Goal: Task Accomplishment & Management: Manage account settings

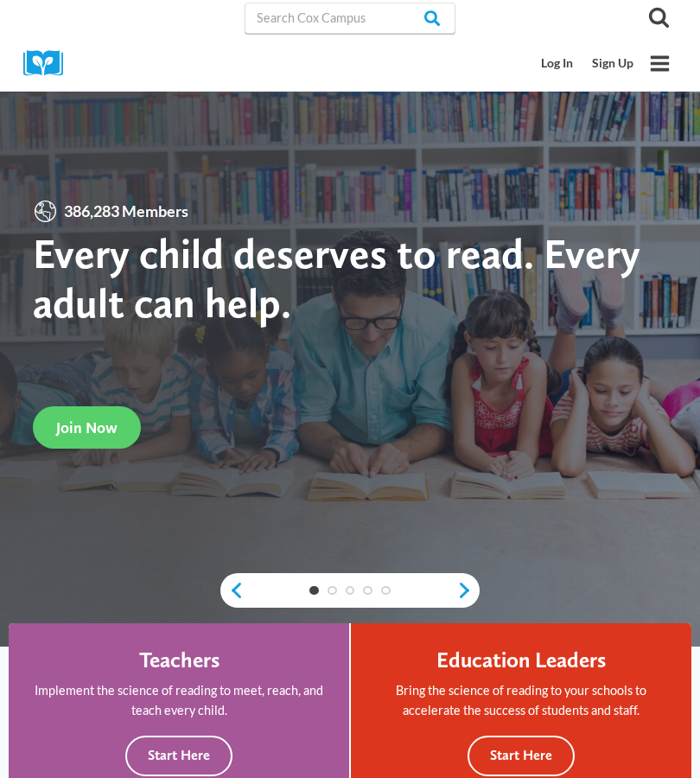
click at [562, 64] on link "Log In" at bounding box center [557, 64] width 51 height 32
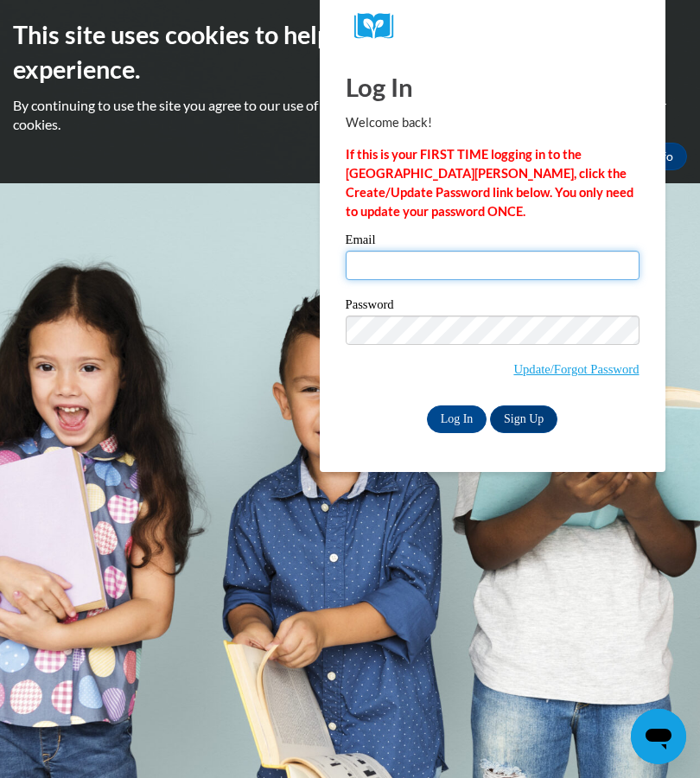
click at [383, 270] on input "Email" at bounding box center [493, 265] width 294 height 29
type input "[EMAIL_ADDRESS][DOMAIN_NAME]"
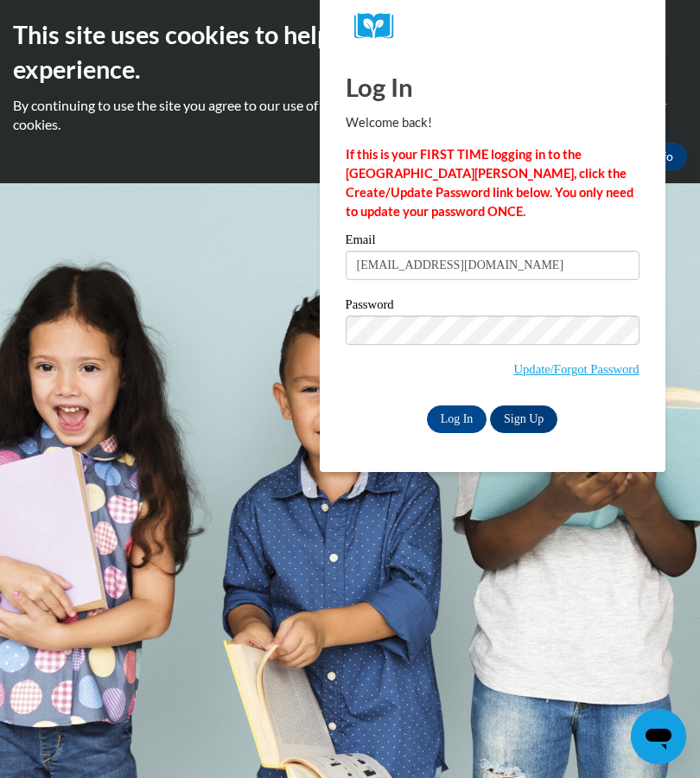
click at [457, 424] on input "Log In" at bounding box center [457, 419] width 60 height 28
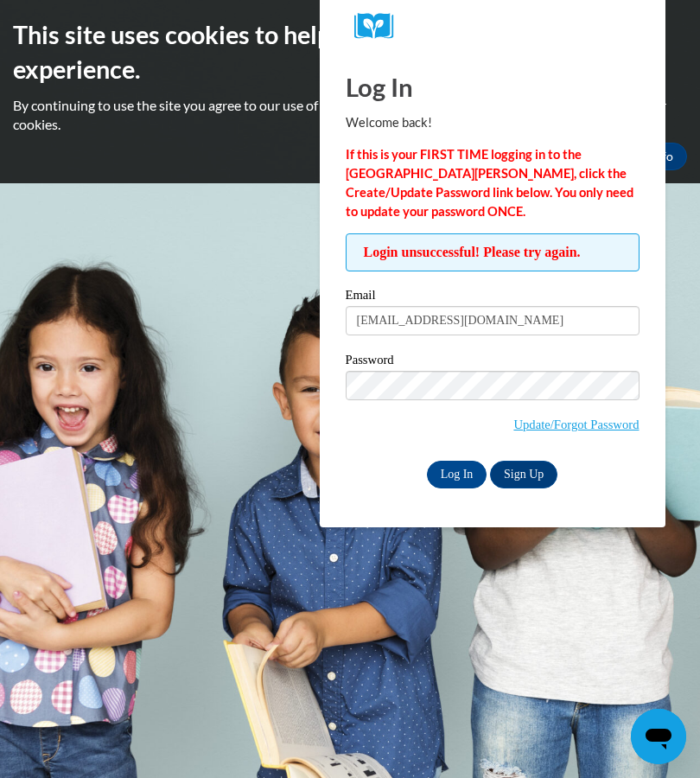
click at [529, 473] on link "Sign Up" at bounding box center [523, 475] width 67 height 28
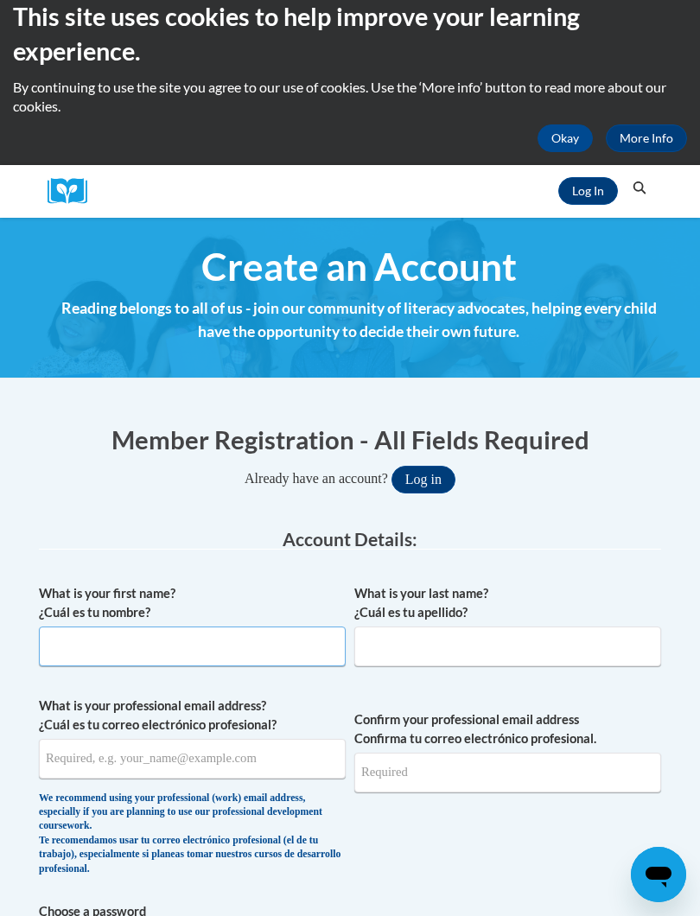
click at [69, 655] on input "What is your first name? ¿Cuál es tu nombre?" at bounding box center [192, 646] width 307 height 40
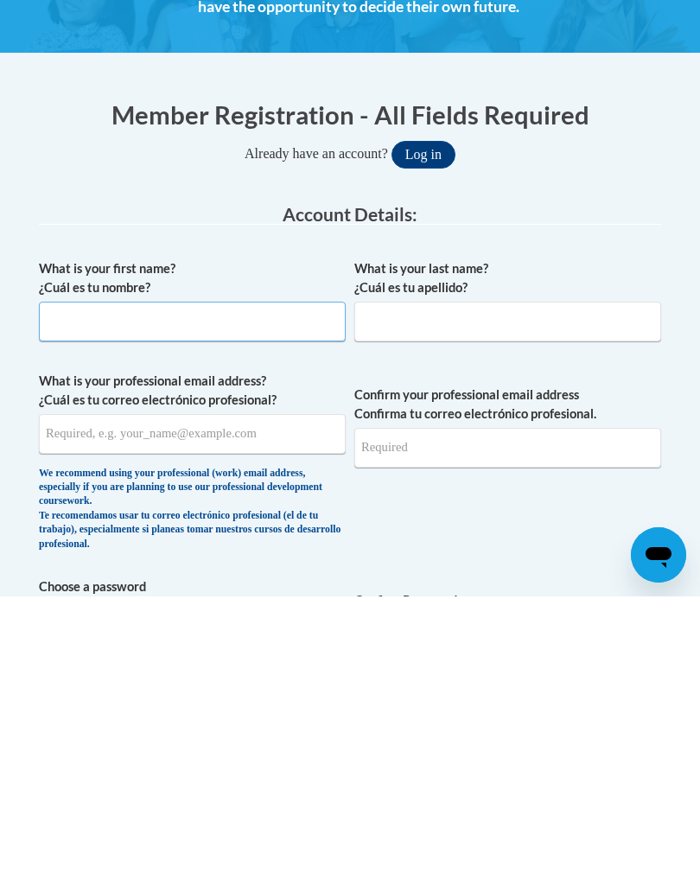
scroll to position [110, 0]
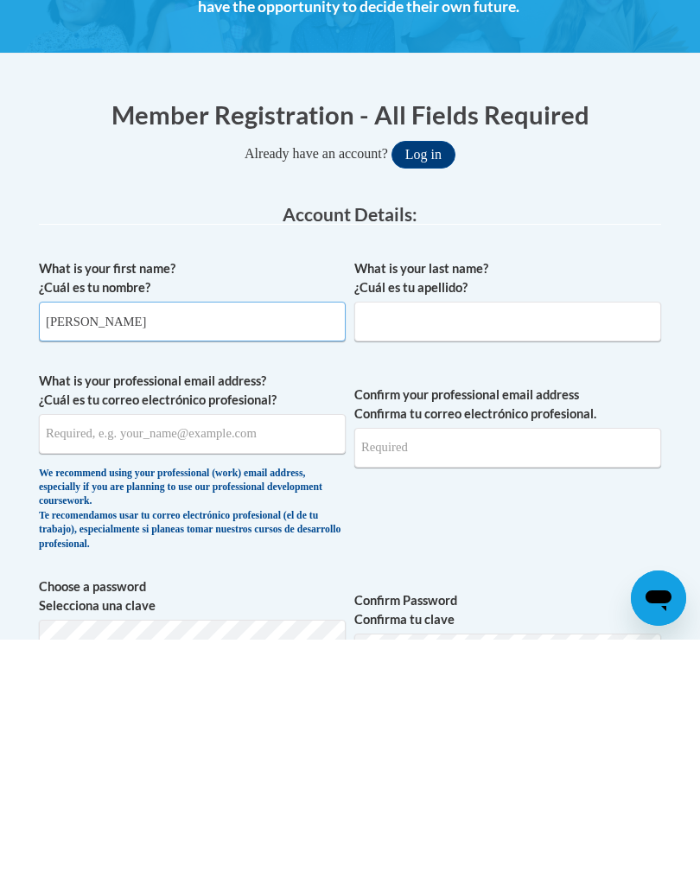
type input "Yaquelin"
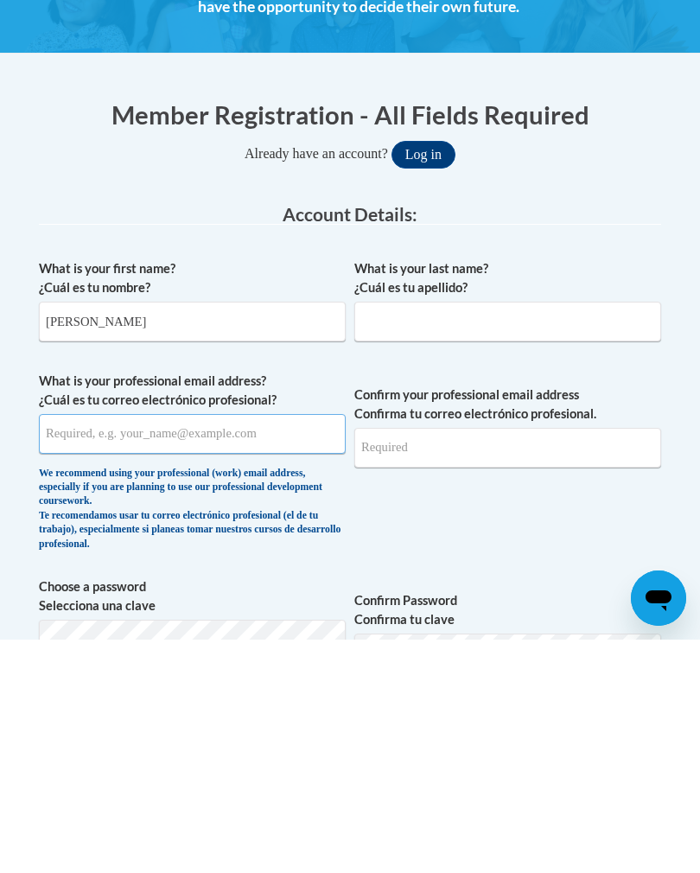
click at [83, 647] on input "What is your professional email address? ¿Cuál es tu correo electrónico profesi…" at bounding box center [192, 667] width 307 height 40
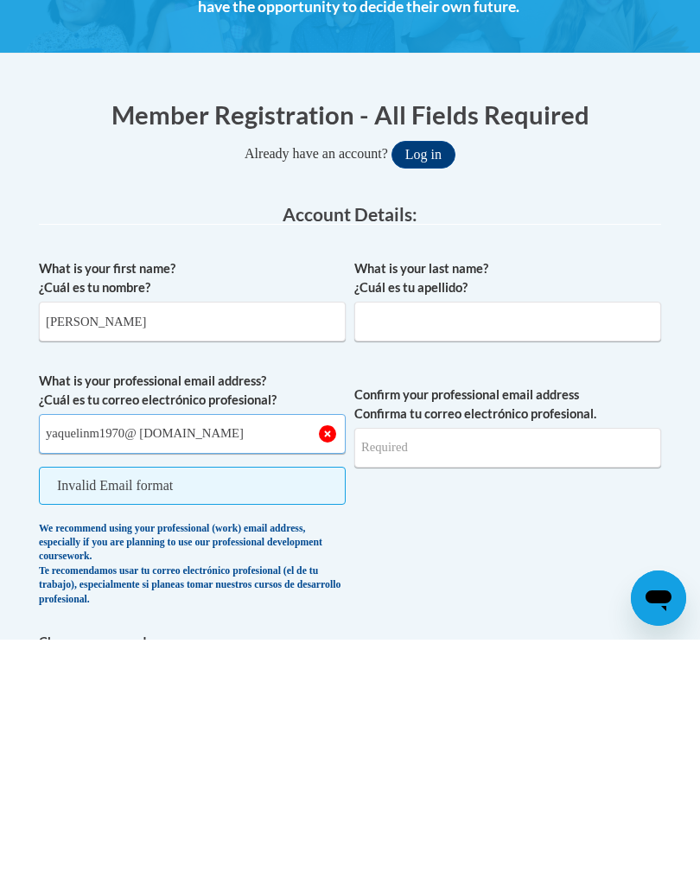
type input "yaquelinm1970@ gmail.com"
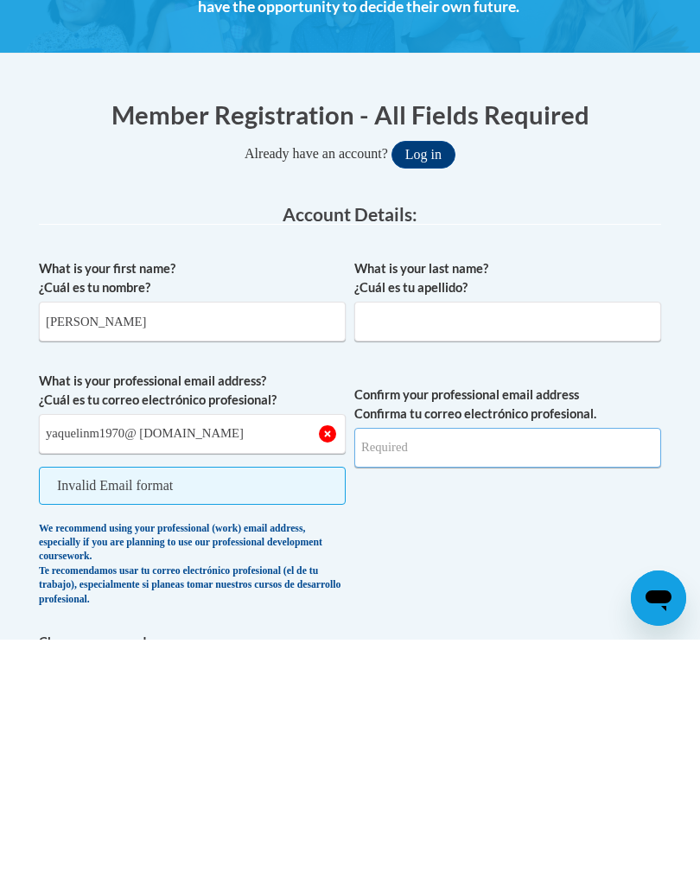
click at [399, 661] on input "Confirm your professional email address Confirma tu correo electrónico profesio…" at bounding box center [507, 681] width 307 height 40
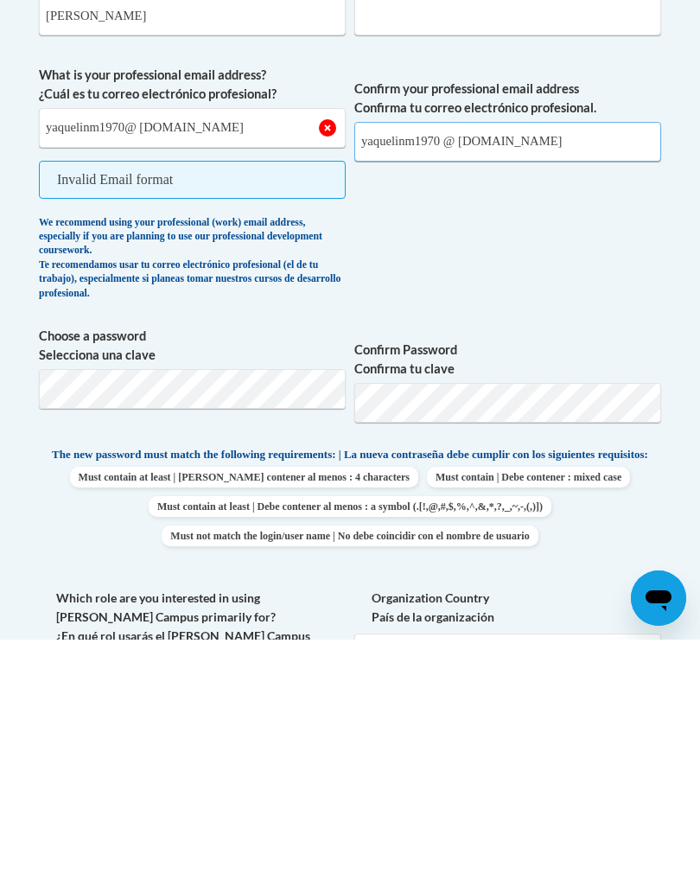
scroll to position [416, 0]
type input "yaquelinm1970 @ gmail.com"
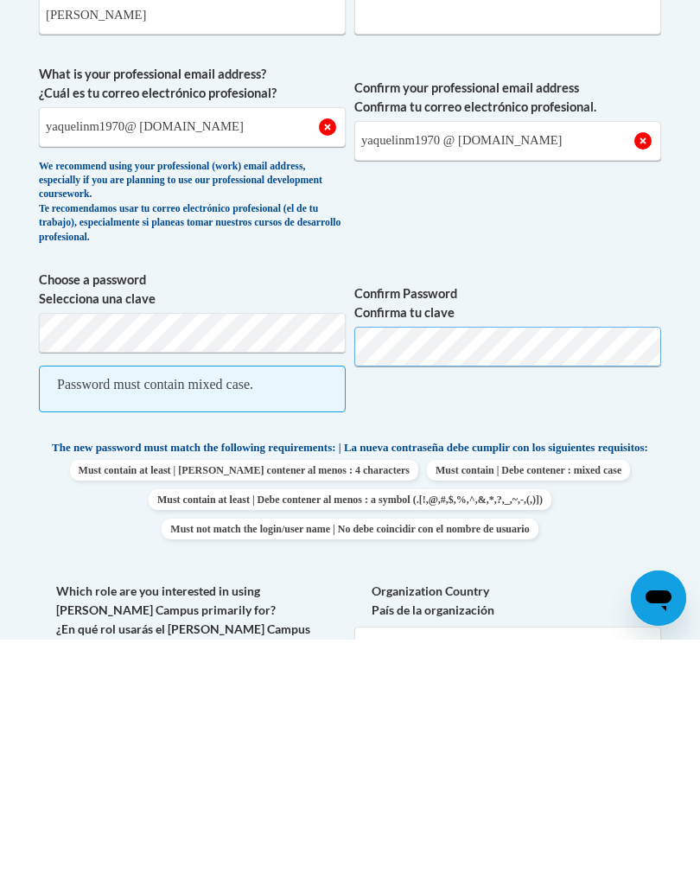
click at [422, 67] on button "Log in" at bounding box center [423, 81] width 64 height 28
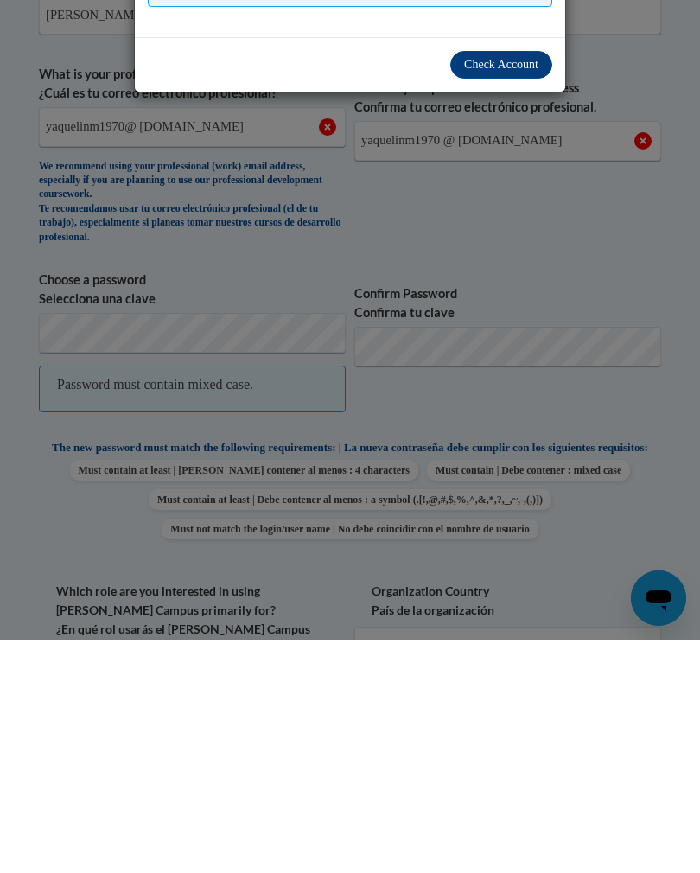
scroll to position [208, 0]
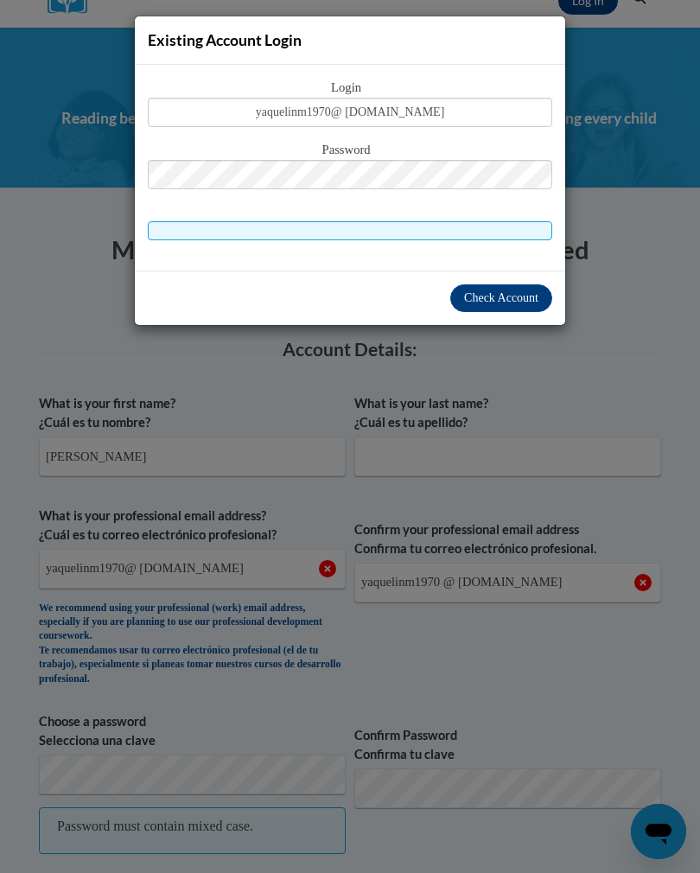
click at [505, 300] on span "Check Account" at bounding box center [501, 297] width 74 height 13
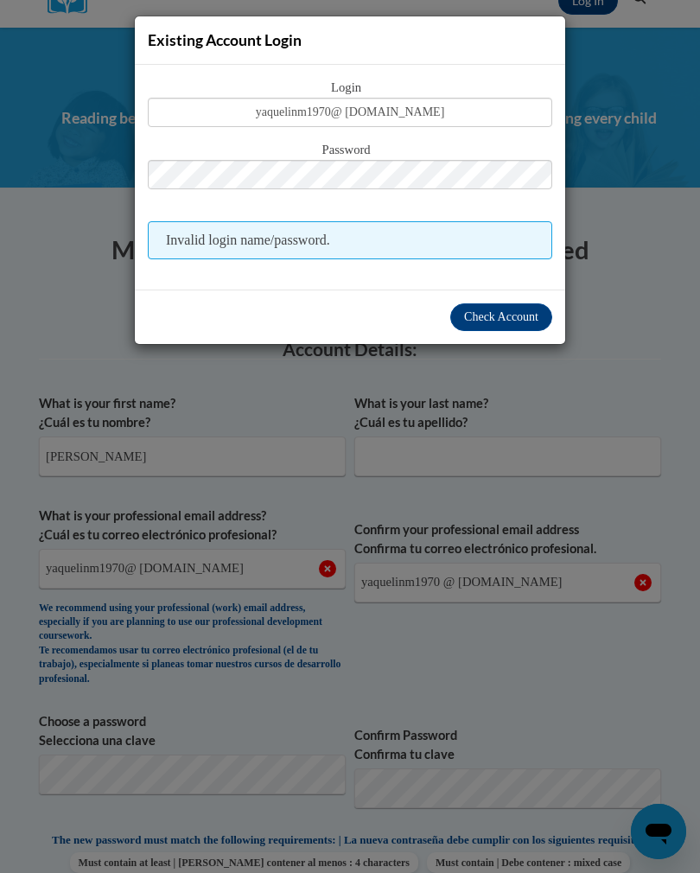
click at [492, 324] on button "Check Account" at bounding box center [501, 317] width 102 height 28
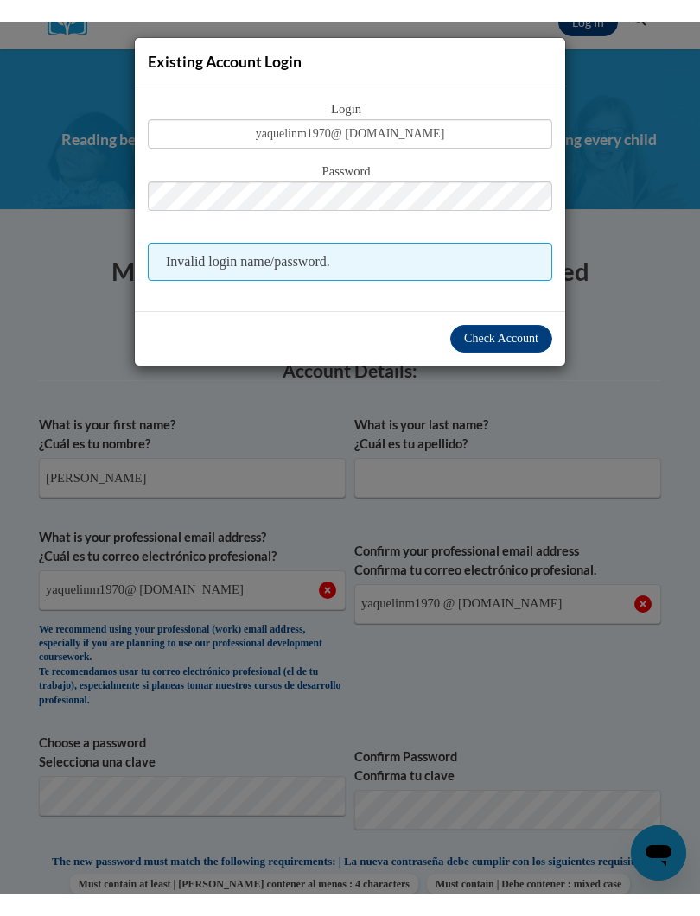
scroll to position [209, 0]
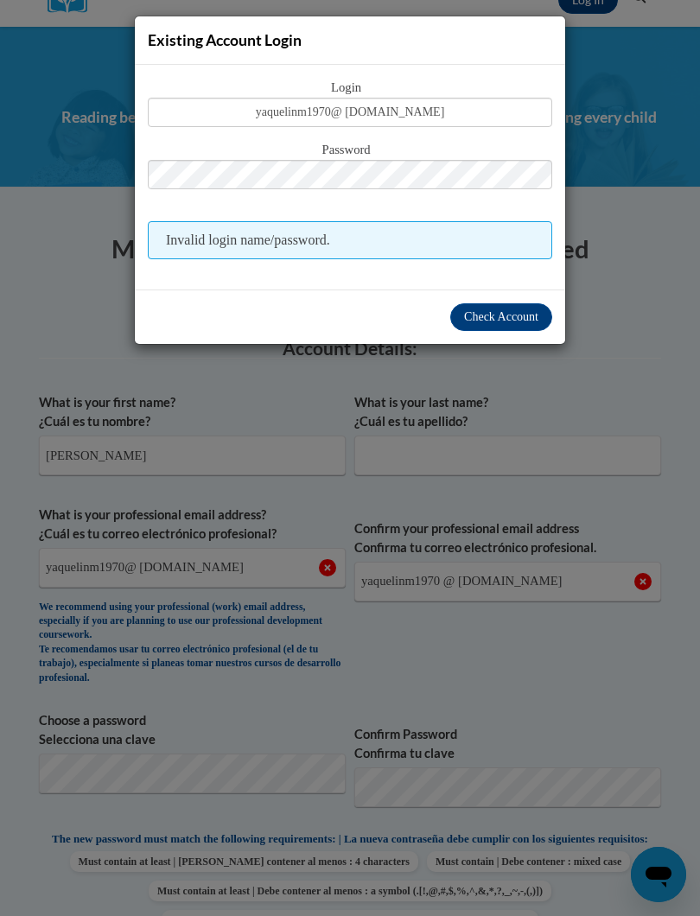
click at [493, 305] on button "Check Account" at bounding box center [501, 317] width 102 height 28
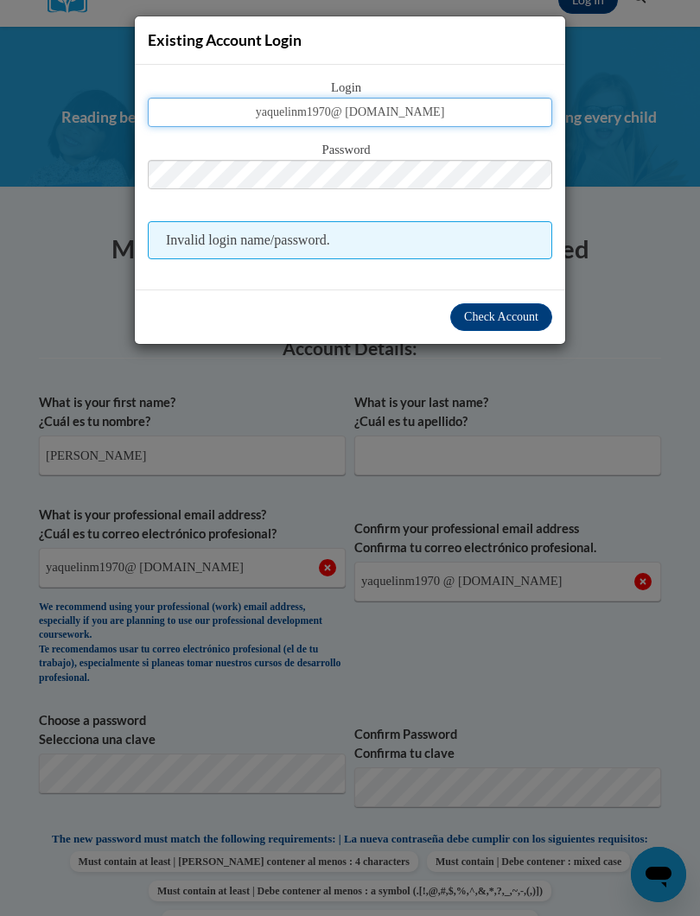
click at [432, 111] on input "yaquelinm1970@ gmail.com" at bounding box center [350, 112] width 404 height 29
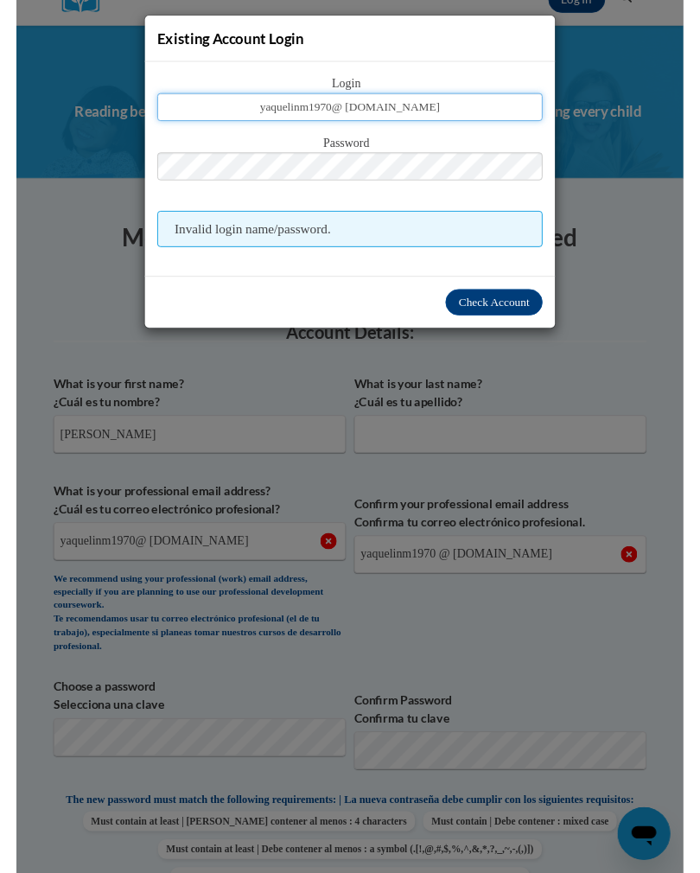
scroll to position [208, 0]
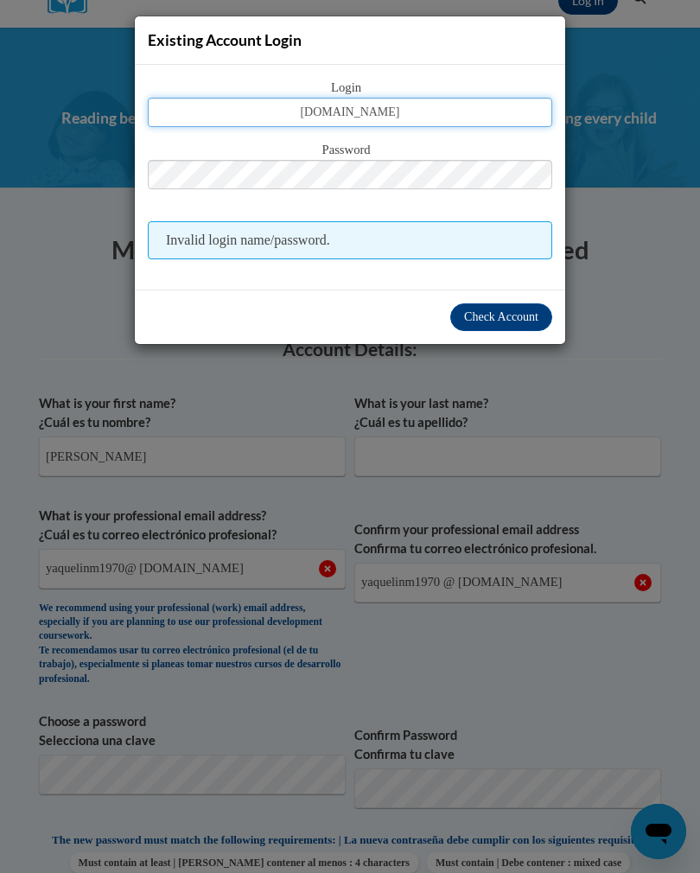
type input "yaquelinmabschool.com"
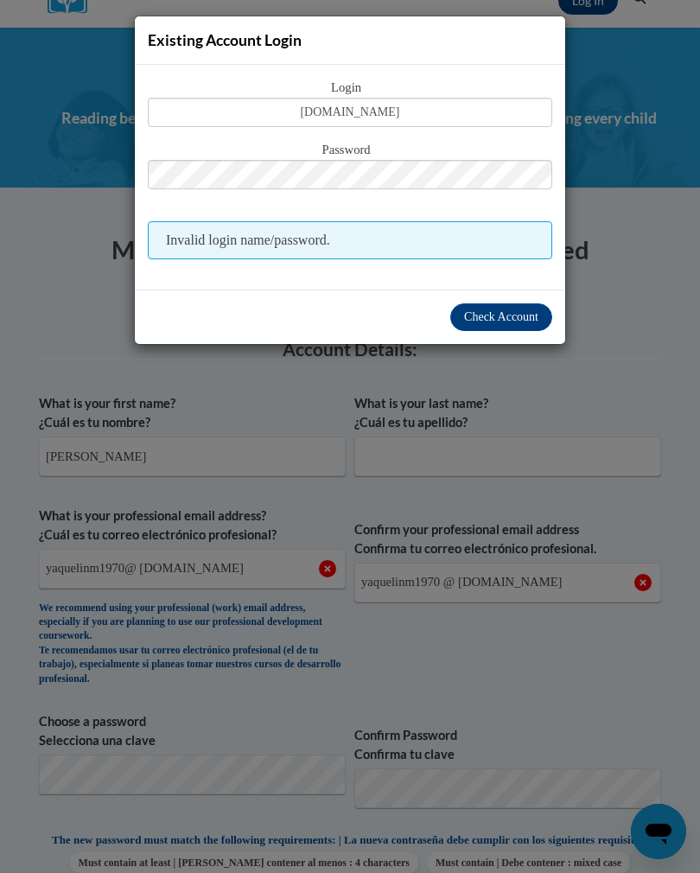
click at [644, 367] on div "Existing Account Login Login yaquelinmabschool.com Password Invalid login name/…" at bounding box center [350, 436] width 700 height 873
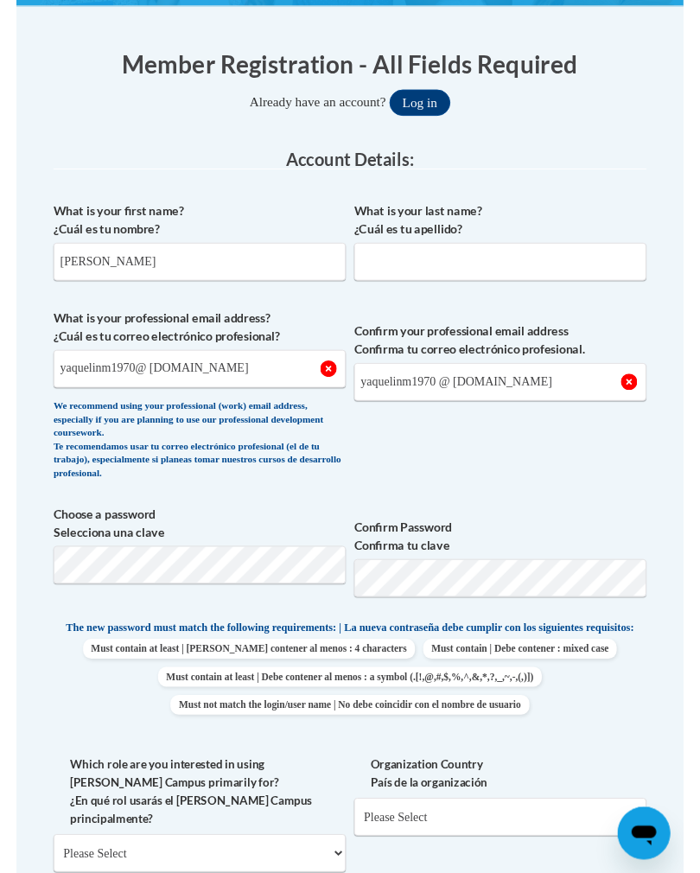
scroll to position [381, 0]
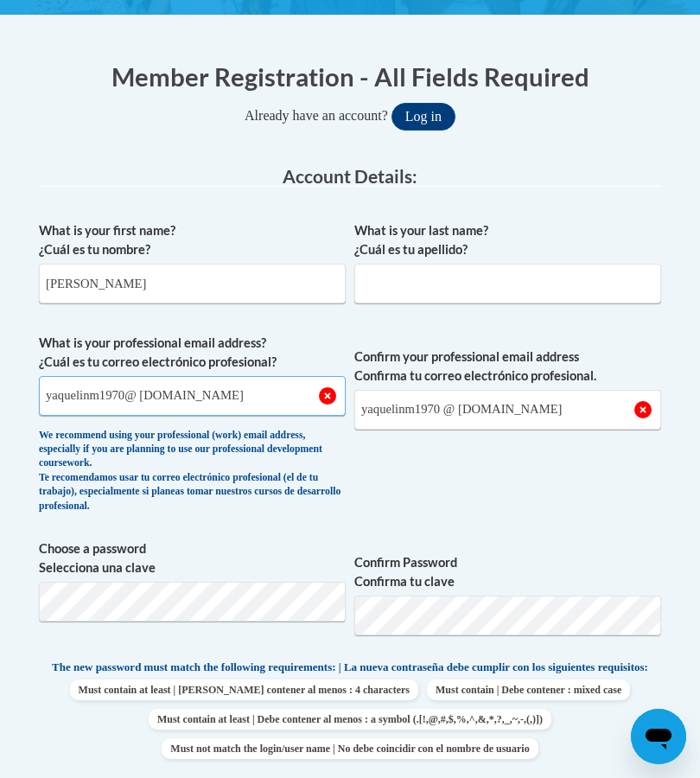
click at [220, 391] on input "yaquelinm1970@ gmail.com" at bounding box center [192, 396] width 307 height 40
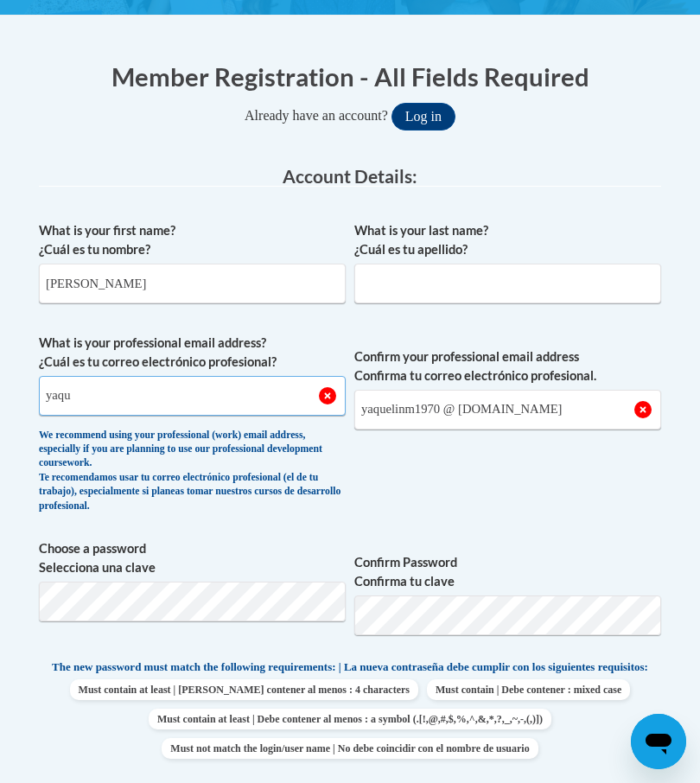
type input "yaq"
click at [531, 417] on input "yaquelinm1970 @ gmail.com" at bounding box center [507, 410] width 307 height 40
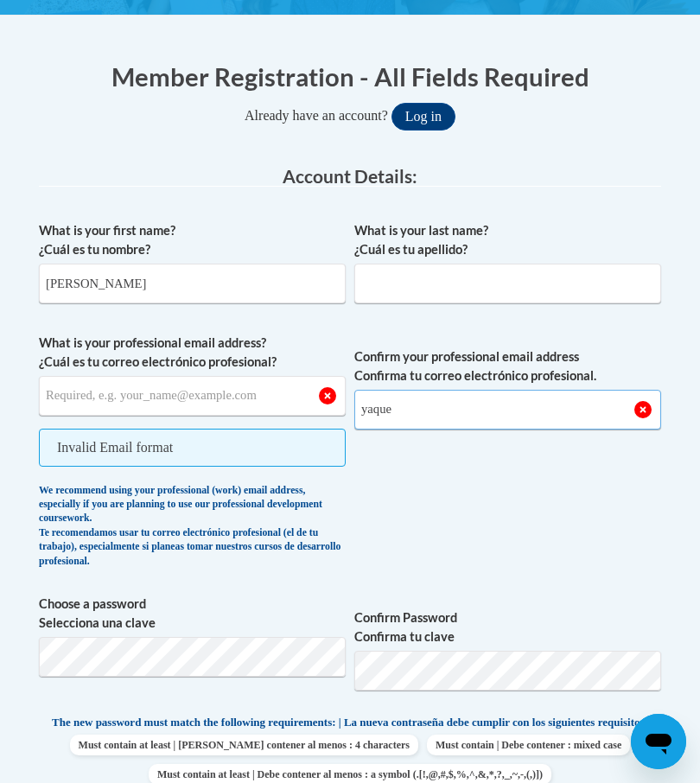
type input "yaqu"
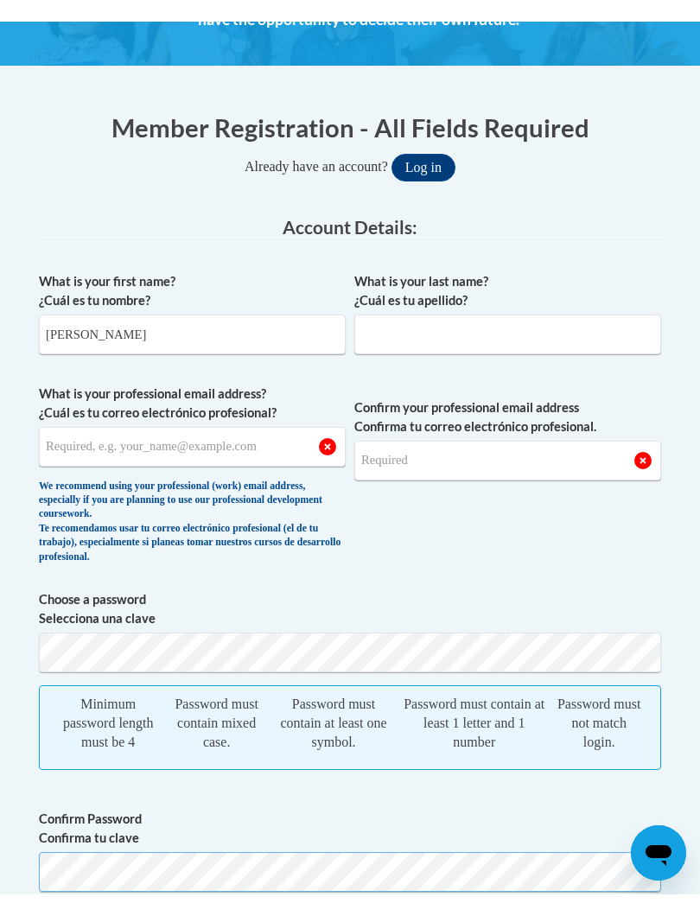
scroll to position [341, 0]
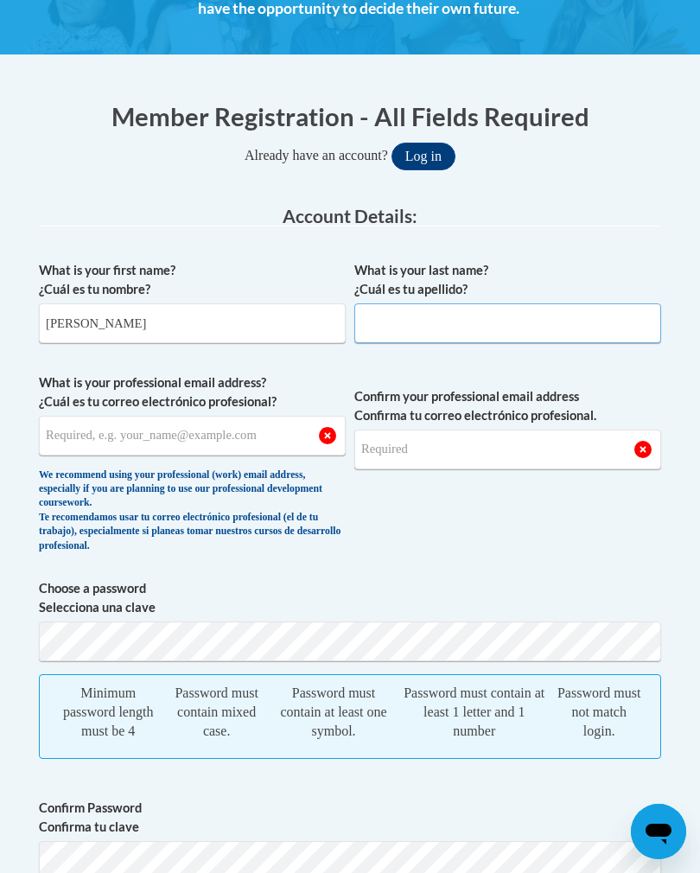
click at [399, 334] on input "What is your last name? ¿Cuál es tu apellido?" at bounding box center [507, 323] width 307 height 40
type input "Morales"
click at [87, 445] on input "What is your professional email address? ¿Cuál es tu correo electrónico profesi…" at bounding box center [192, 436] width 307 height 40
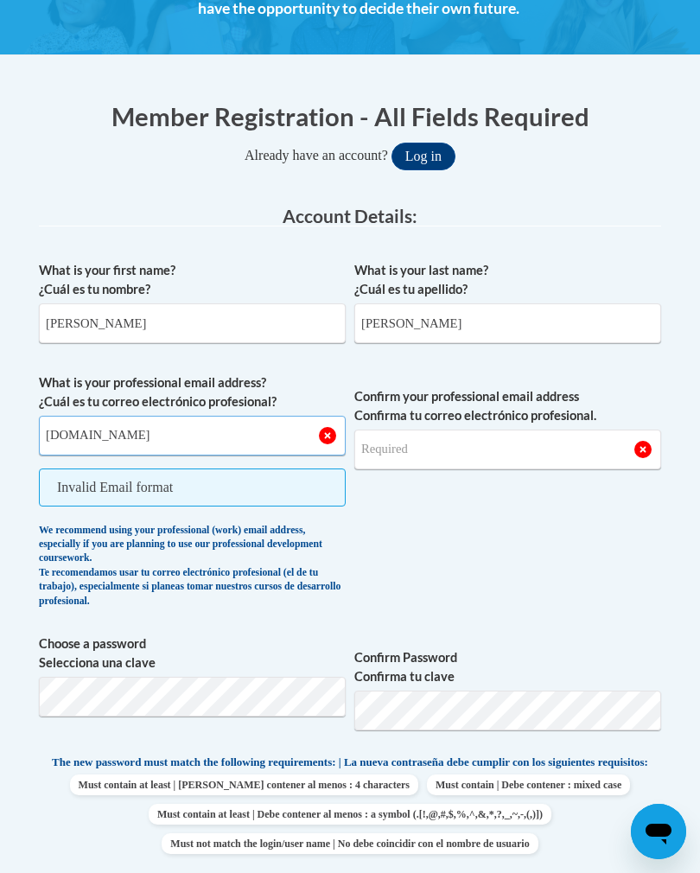
type input "Yaquelinmabschool.com"
click at [378, 452] on input "Confirm your professional email address Confirma tu correo electrónico profesio…" at bounding box center [507, 449] width 307 height 40
type input "Yaquelinmabschool.com"
click at [103, 505] on span "What is your professional email address? ¿Cuál es tu correo electrónico profesi…" at bounding box center [192, 495] width 307 height 244
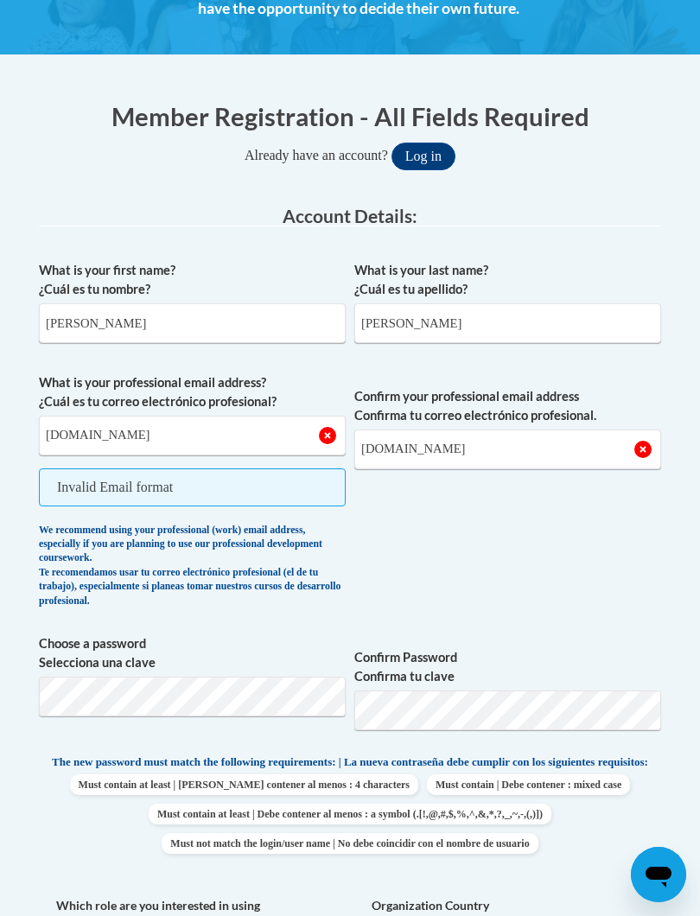
click at [192, 497] on span "Invalid Email format" at bounding box center [192, 487] width 307 height 38
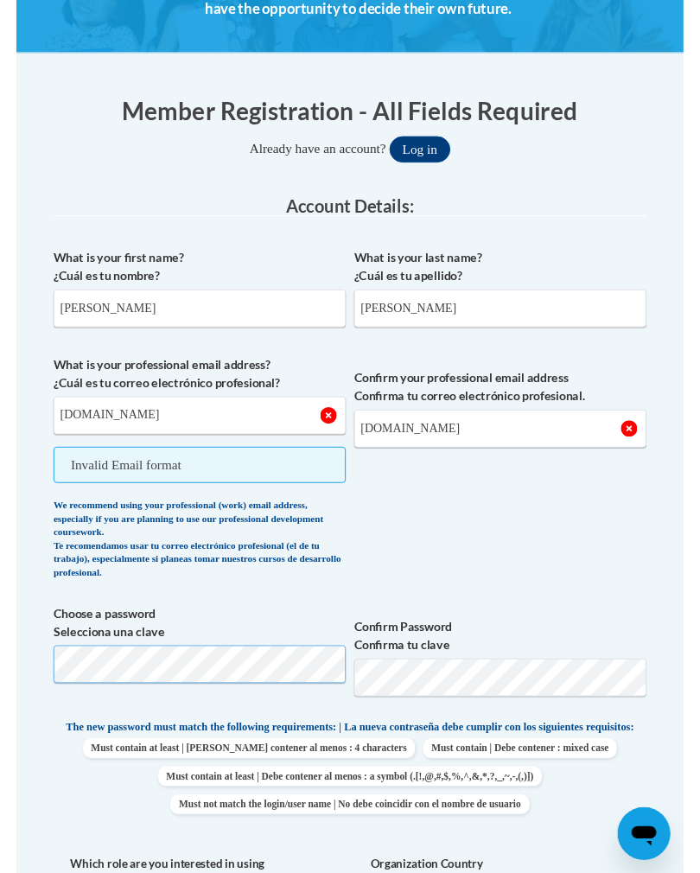
scroll to position [480, 0]
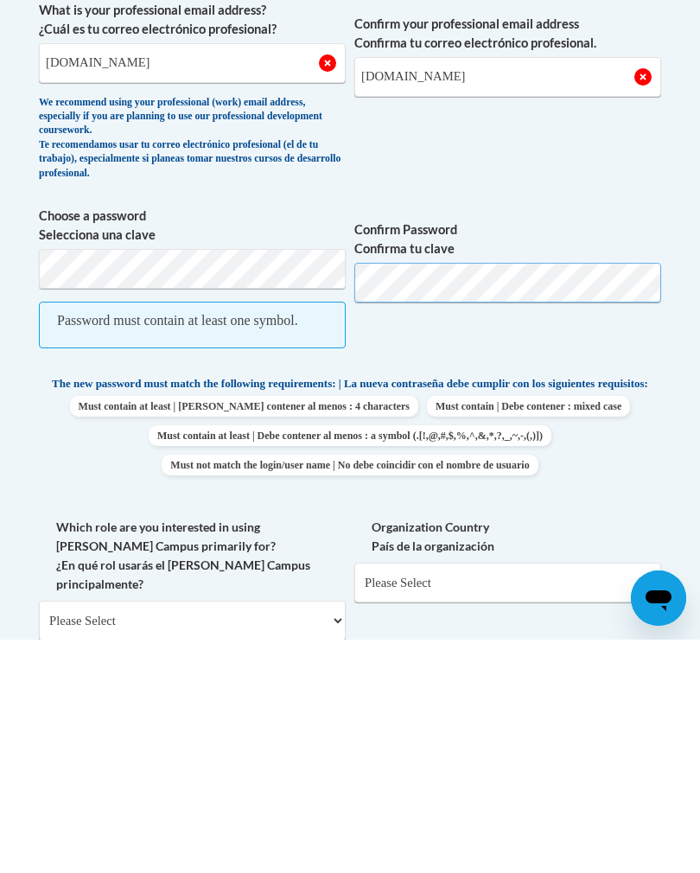
click at [422, 3] on button "Log in" at bounding box center [423, 17] width 64 height 28
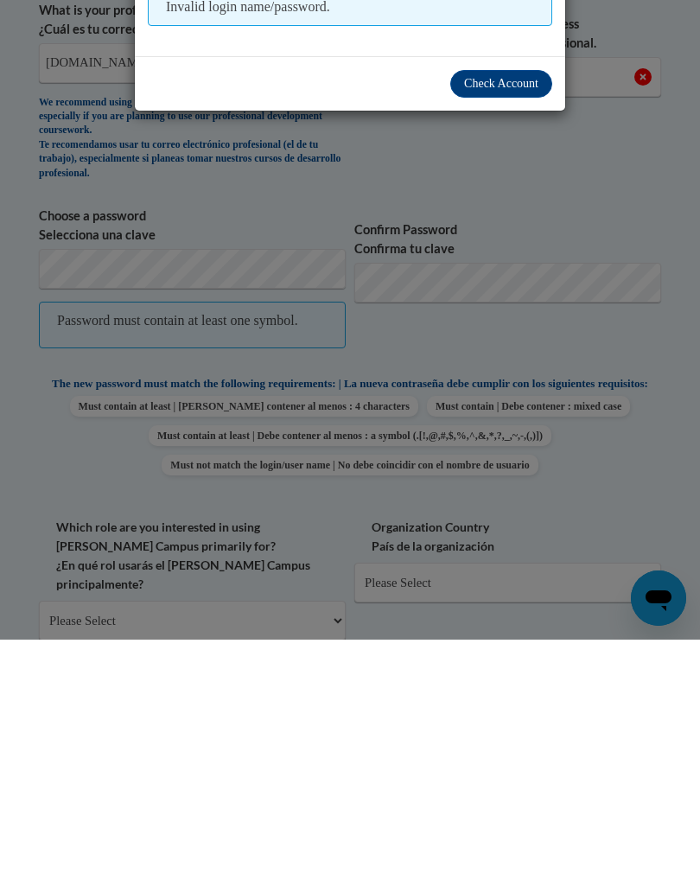
scroll to position [273, 0]
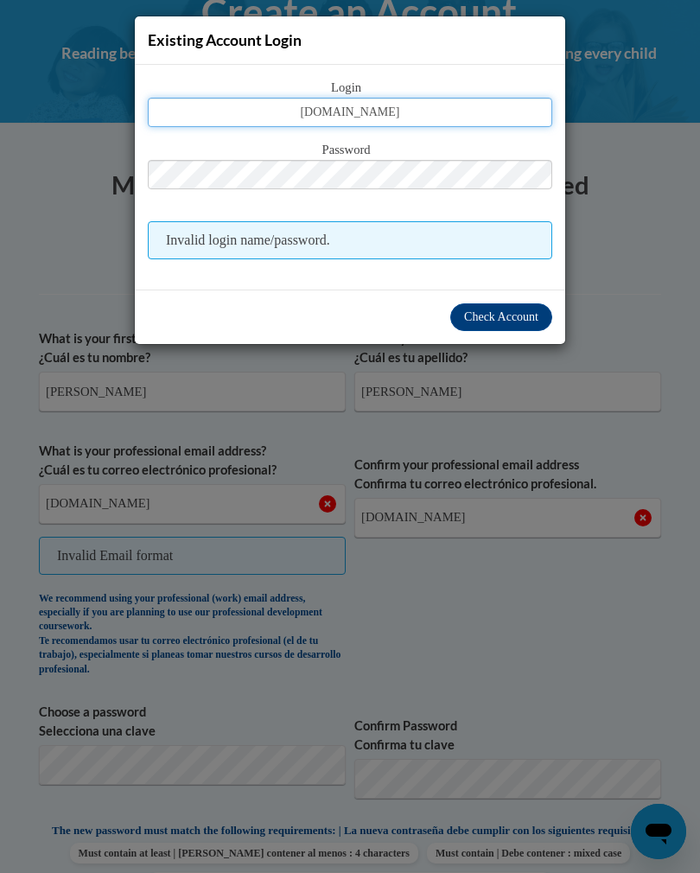
type input "yaquelinmabschool.com"
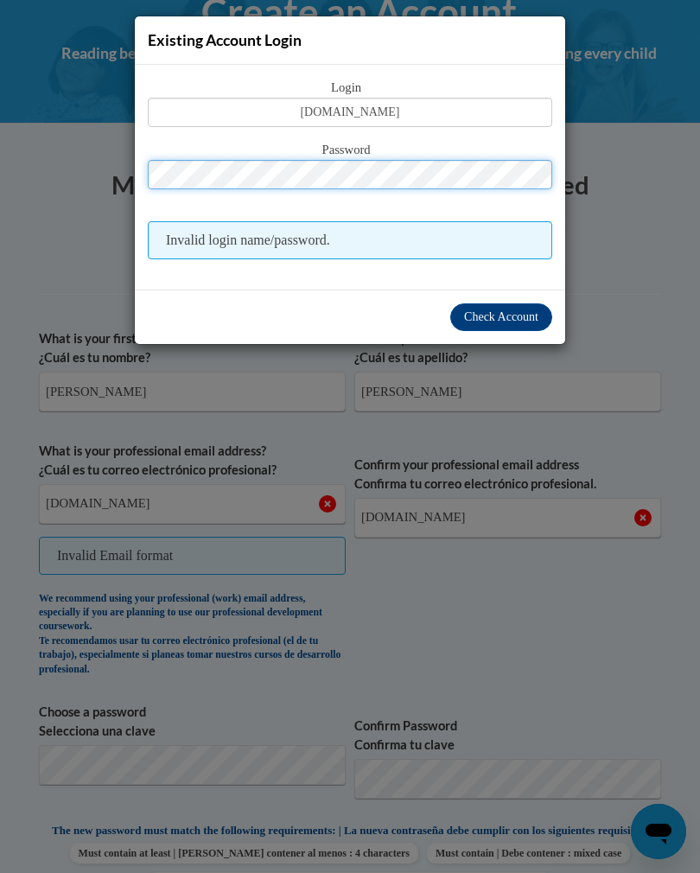
click at [422, 222] on button "Log in" at bounding box center [423, 225] width 64 height 28
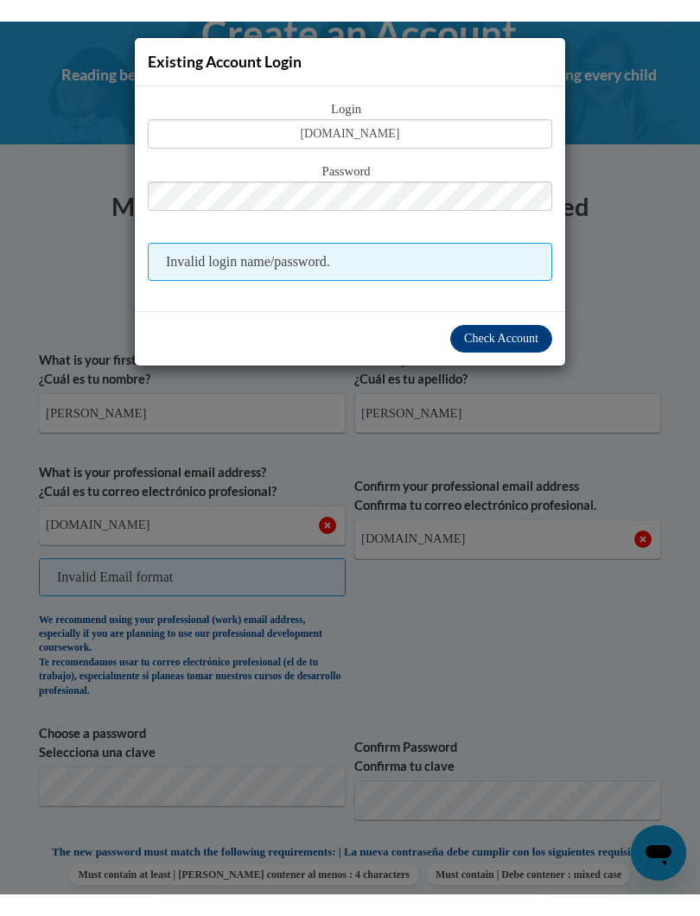
scroll to position [274, 0]
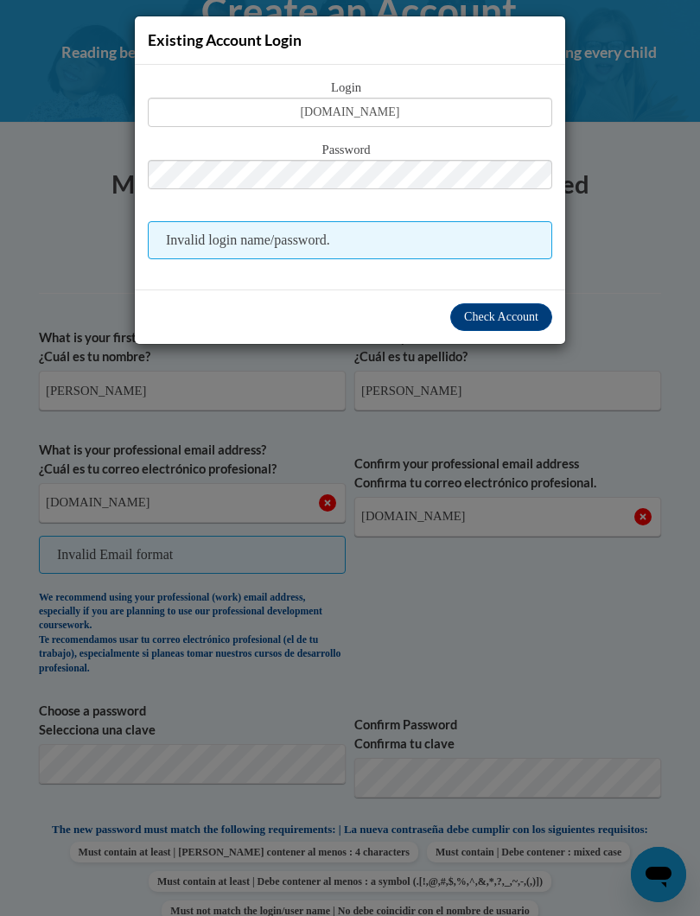
click at [86, 559] on div "Existing Account Login Login yaquelinmabschool.com Password Invalid login name/…" at bounding box center [350, 458] width 700 height 916
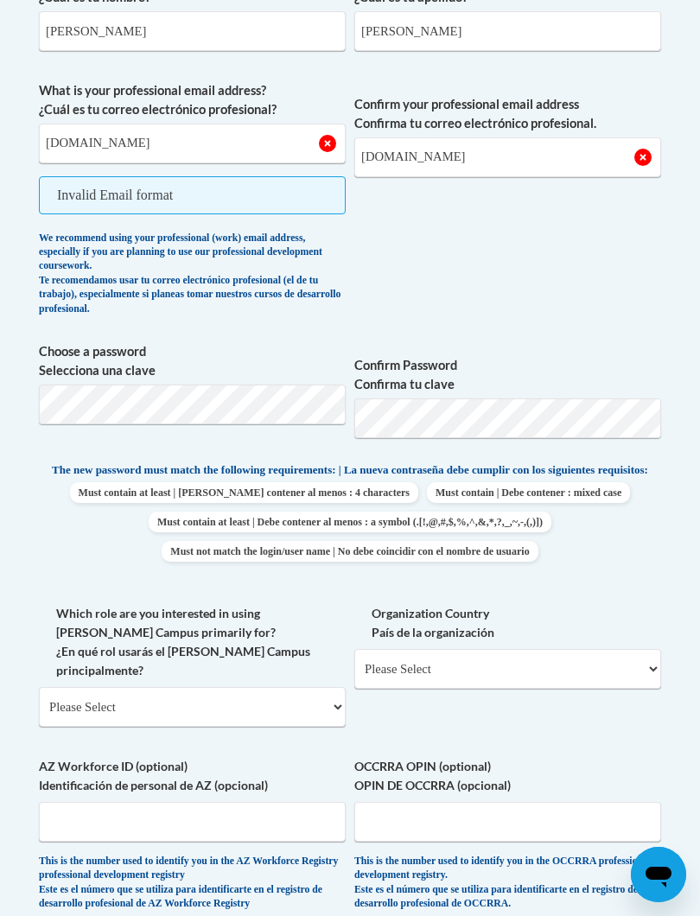
scroll to position [640, 0]
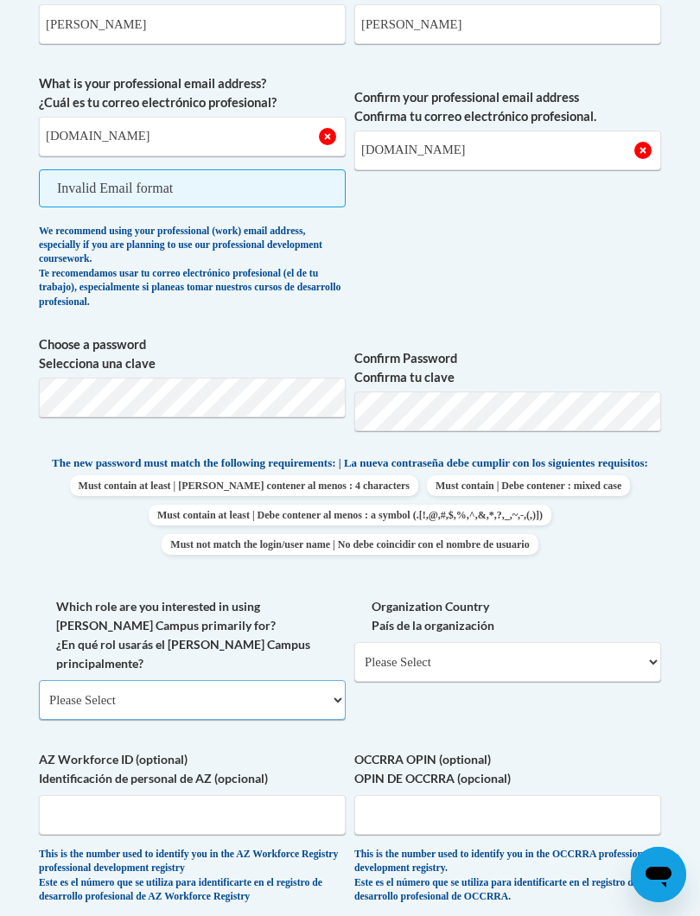
click at [334, 680] on select "Please Select College/University | Colegio/Universidad Community/Nonprofit Part…" at bounding box center [192, 700] width 307 height 40
select select "fbf2d438-af2f-41f8-98f1-81c410e29de3"
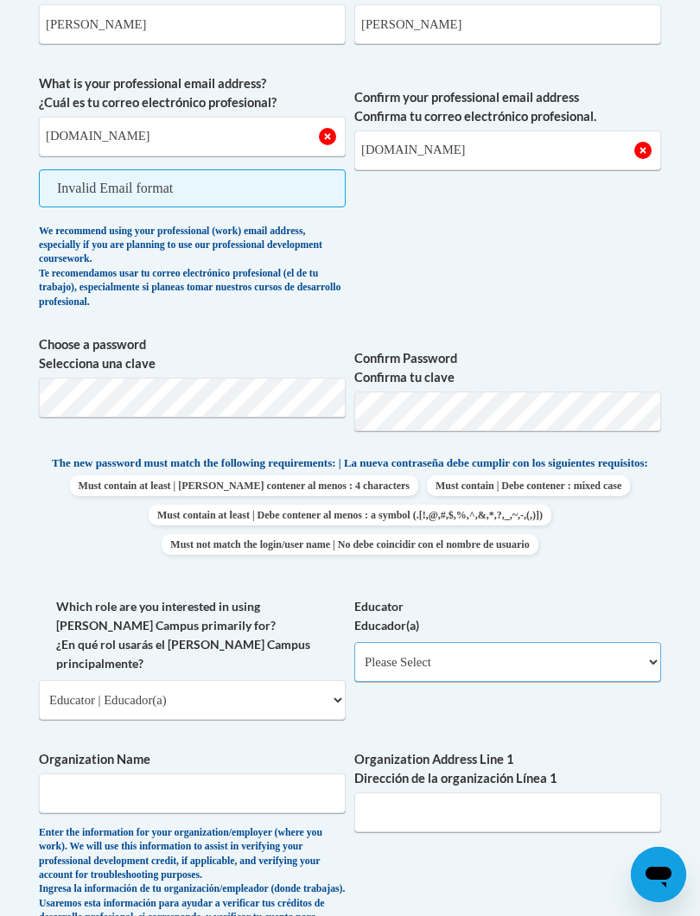
click at [643, 653] on select "Please Select Early Learning/Daycare Teacher/Family Home Care Provider | Maestr…" at bounding box center [507, 662] width 307 height 40
select select "67563ca1-16dc-4830-a7b3-94a34bed3689"
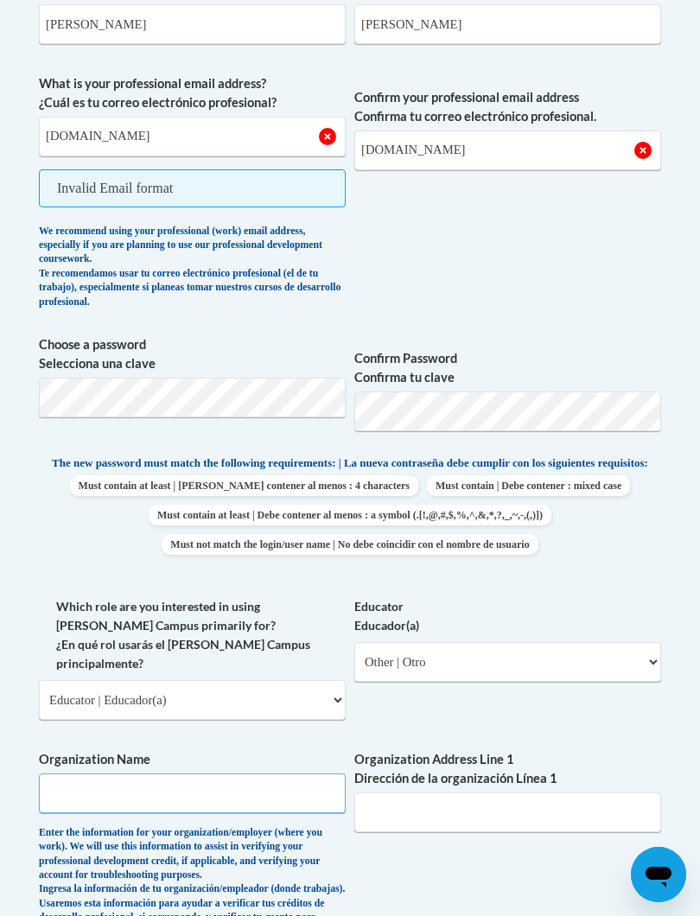
click at [106, 773] on input "Organization Name" at bounding box center [192, 793] width 307 height 40
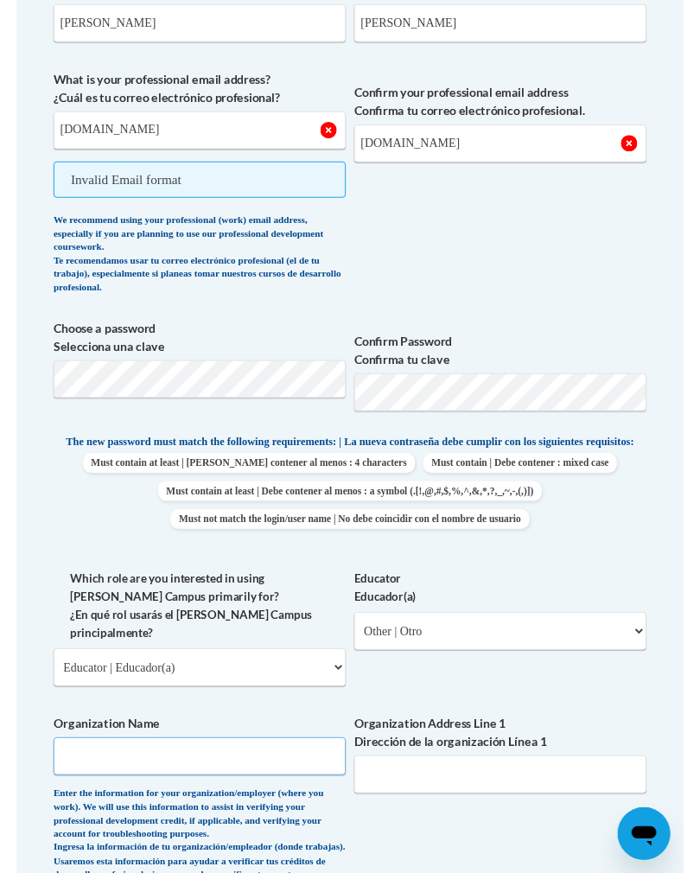
scroll to position [846, 0]
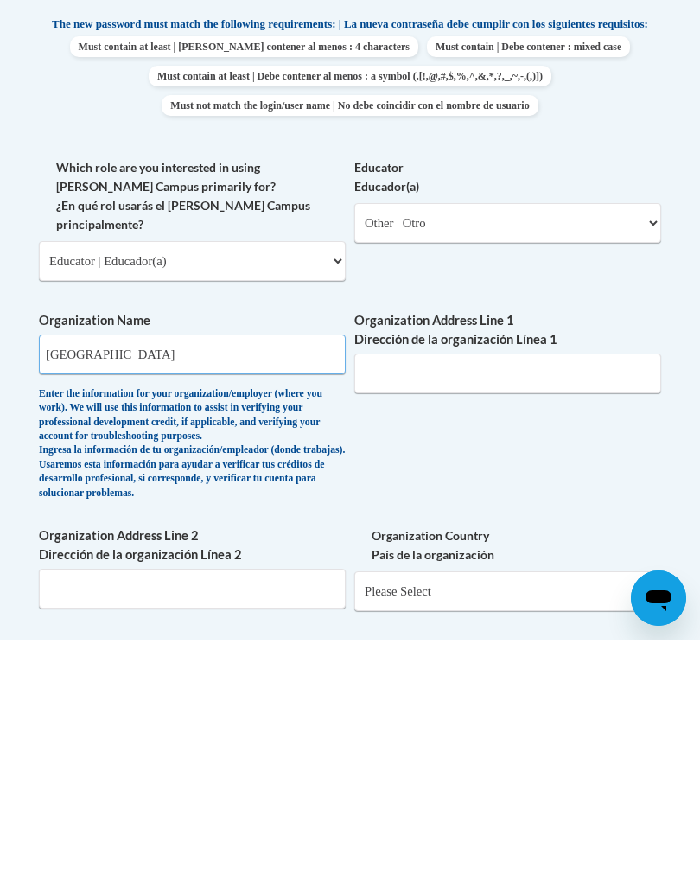
type input "Montessori Academy"
click at [88, 802] on input "Organization Address Line 2 Dirección de la organización Línea 2" at bounding box center [192, 822] width 307 height 40
type input "19200 pembroke pines FL 33029"
click at [645, 804] on select "Please Select United States | Estados Unidos Outside of the United States | Fue…" at bounding box center [507, 824] width 307 height 40
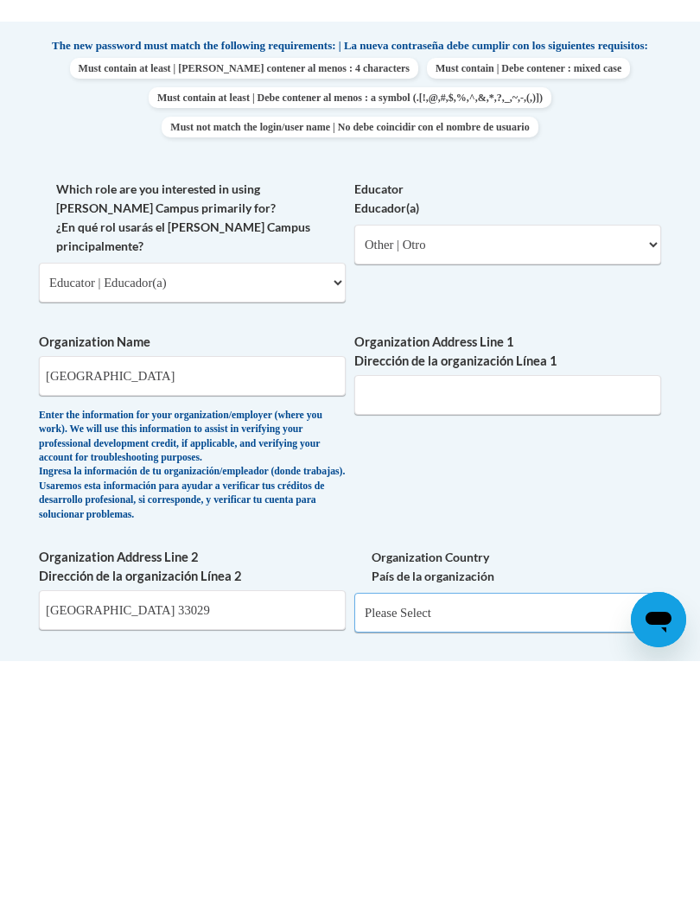
scroll to position [1080, 0]
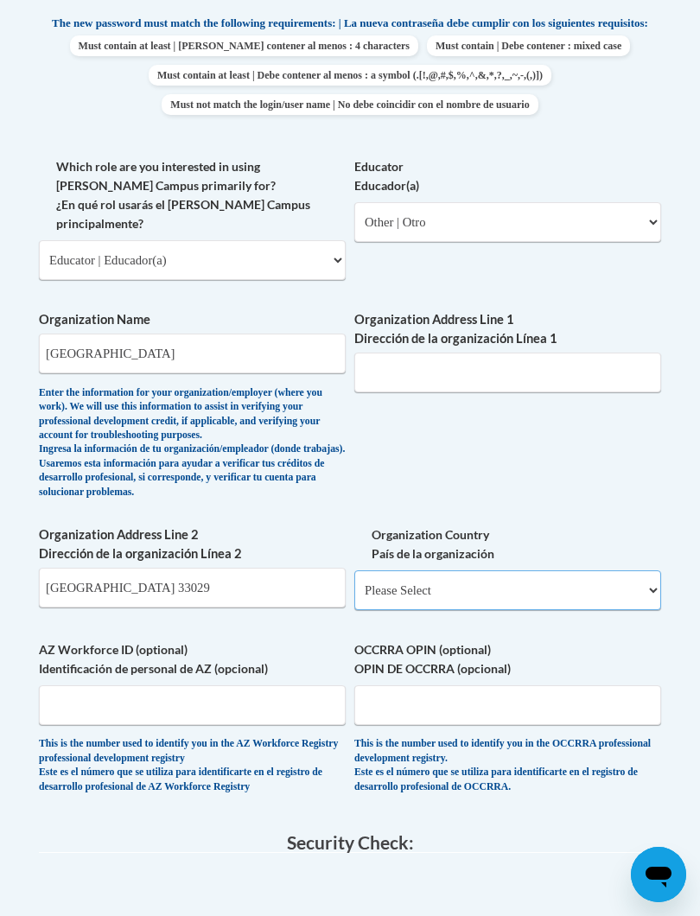
select select "ad49bcad-a171-4b2e-b99c-48b446064914"
select select
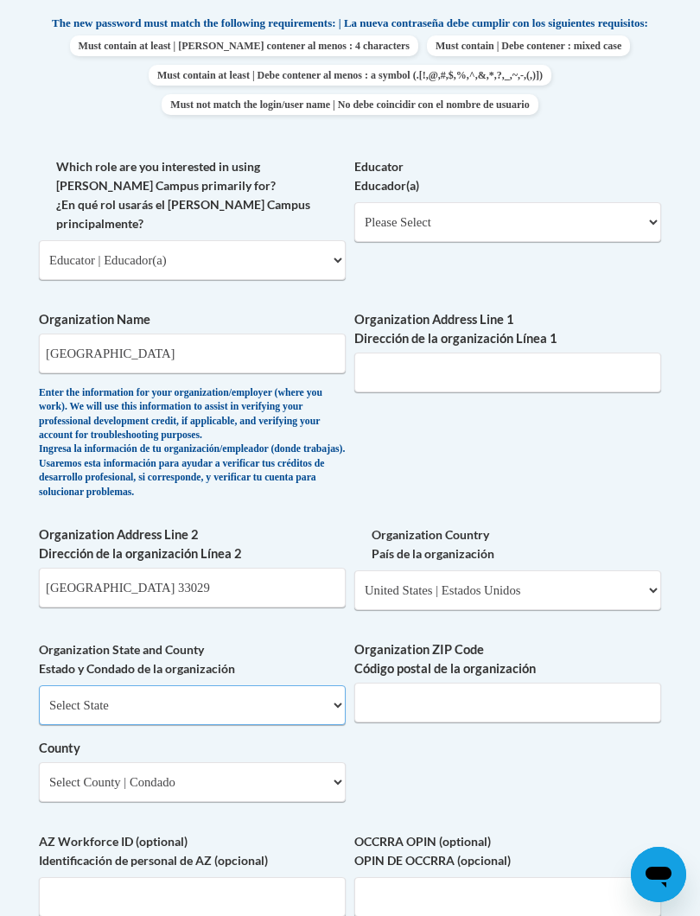
click at [332, 685] on select "Select State Alabama Alaska Arizona Arkansas California Colorado Connecticut De…" at bounding box center [192, 705] width 307 height 40
select select "Florida"
click at [395, 683] on input "Organization ZIP Code Código postal de la organización" at bounding box center [507, 703] width 307 height 40
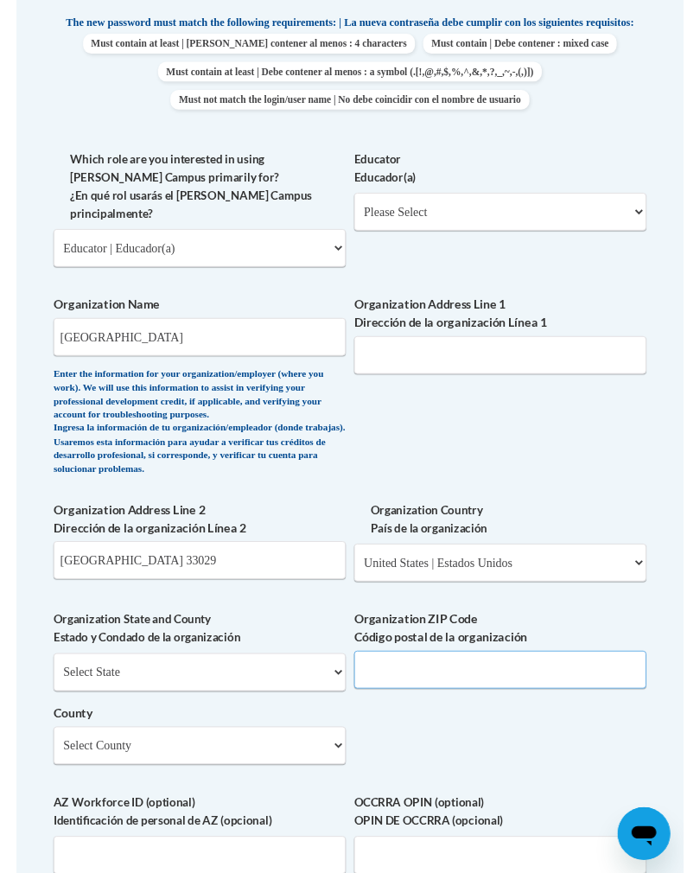
scroll to position [1190, 0]
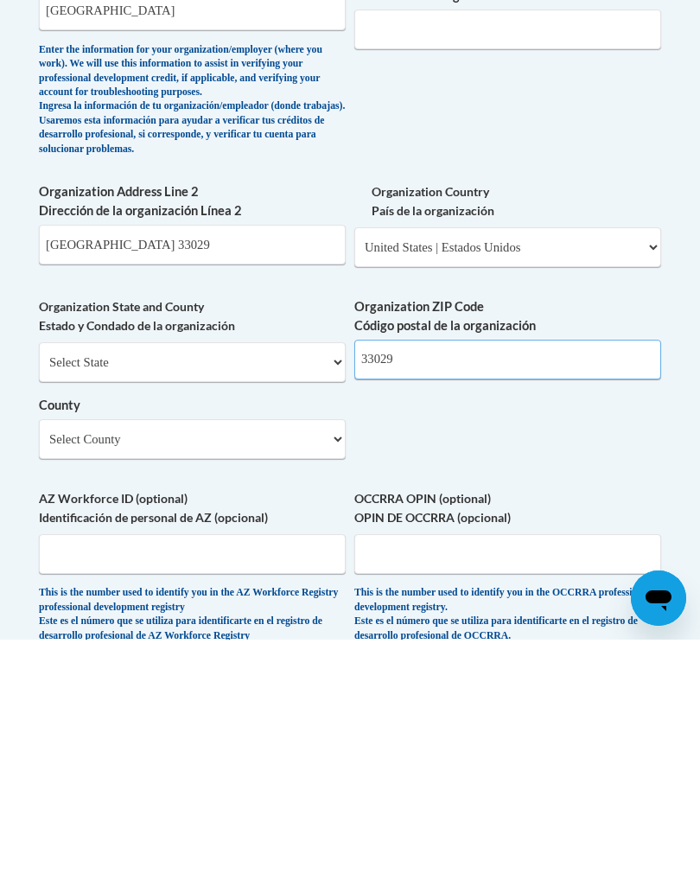
type input "33029"
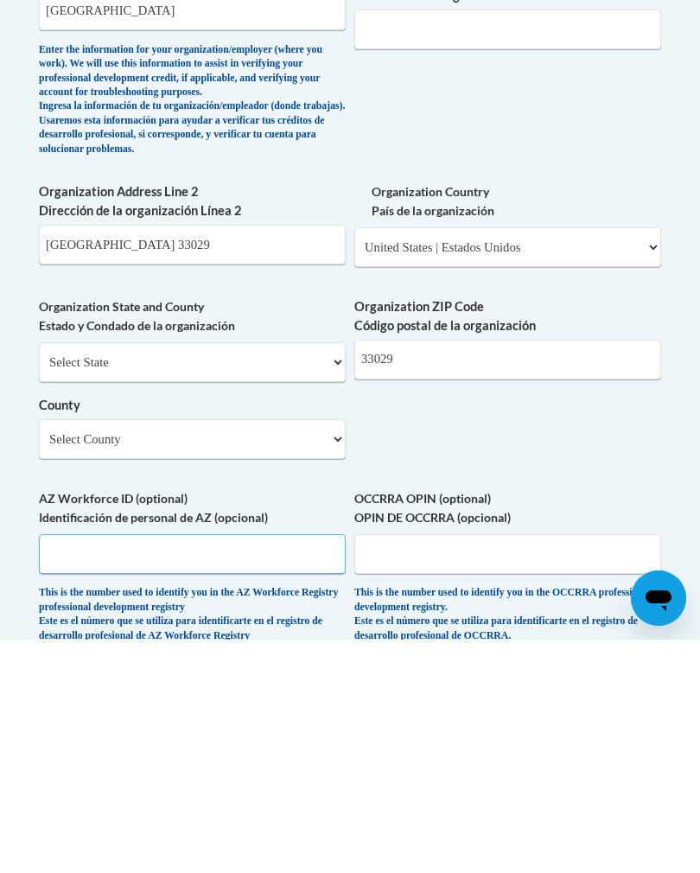
click at [73, 767] on input "AZ Workforce ID (optional) Identificación de personal de AZ (opcional)" at bounding box center [192, 787] width 307 height 40
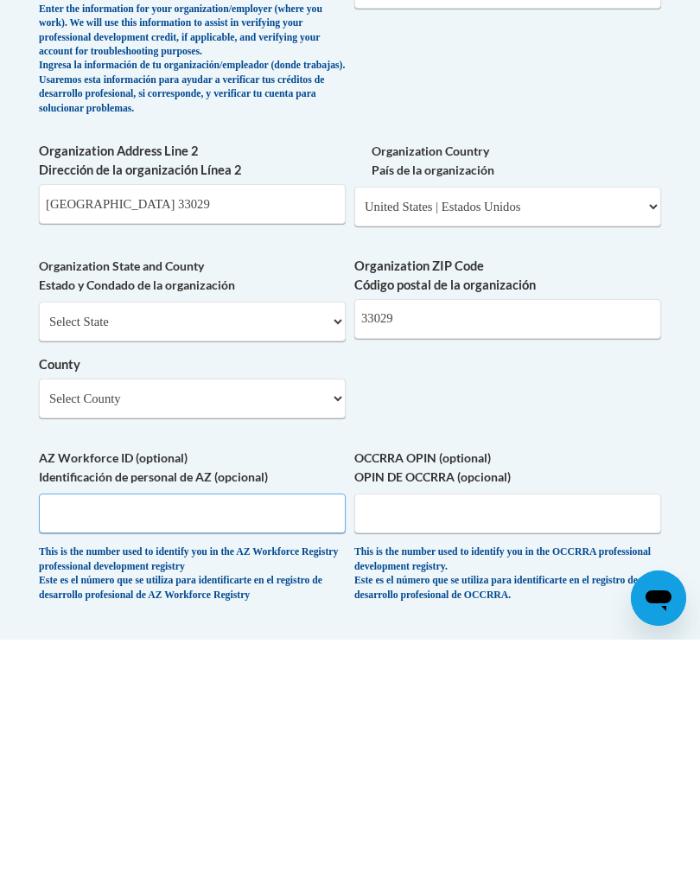
scroll to position [1235, 0]
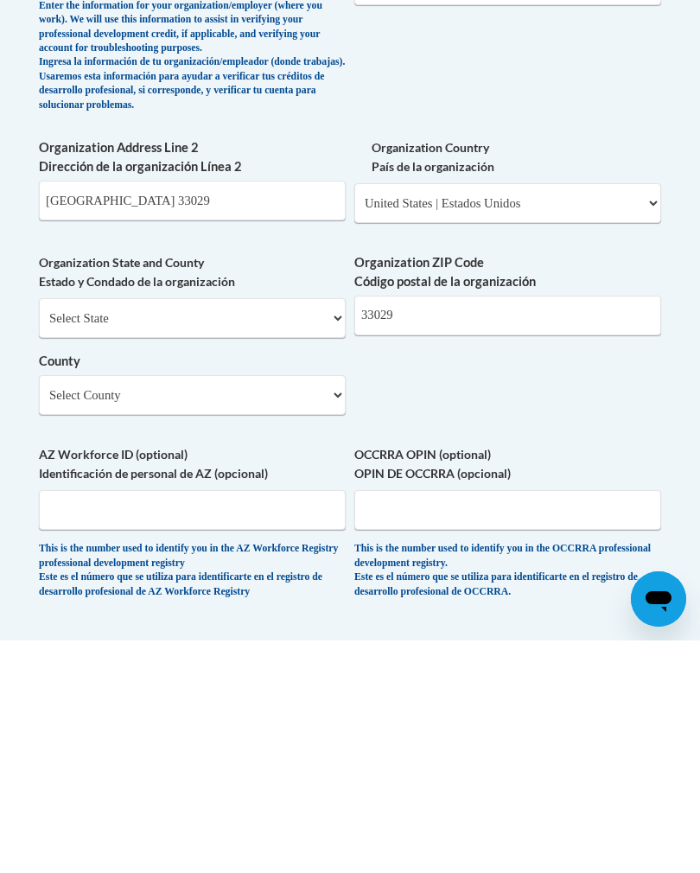
click at [254, 564] on div "Member Registration - All Fields Required Already have an account? Log in Prefe…" at bounding box center [350, 204] width 622 height 1998
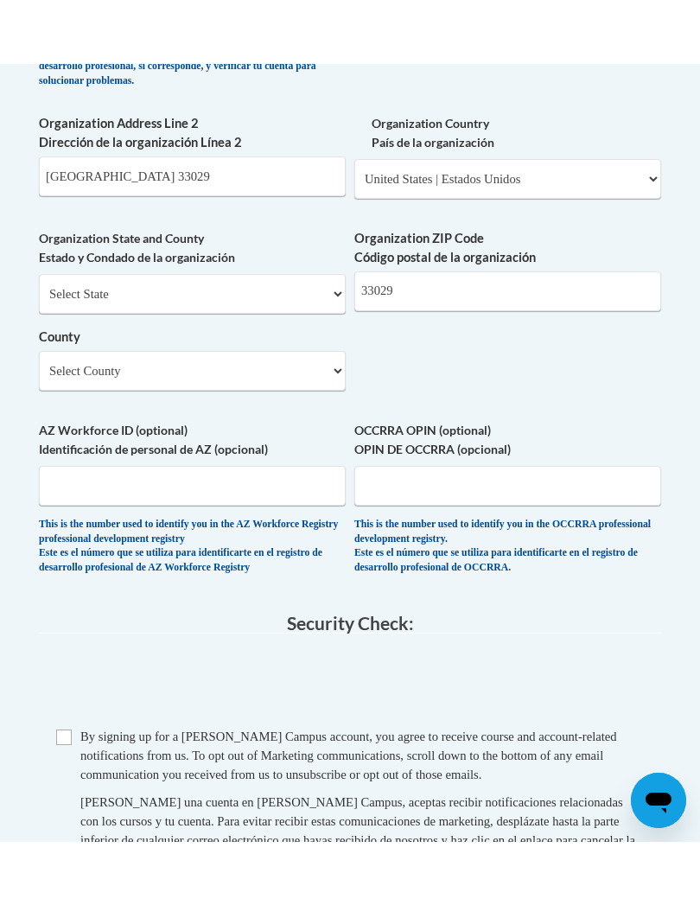
scroll to position [1552, 0]
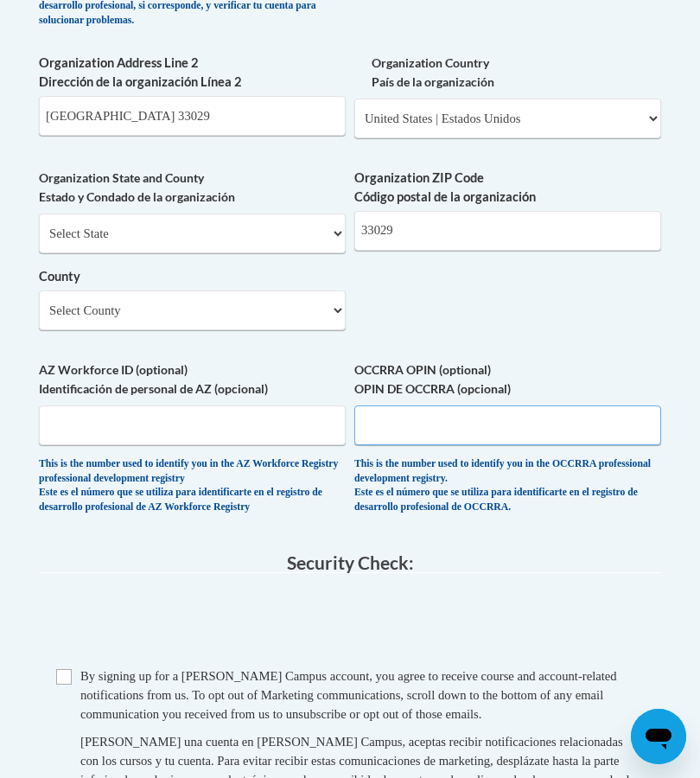
click at [391, 405] on input "OCCRRA OPIN (optional) OPIN DE OCCRRA (opcional)" at bounding box center [507, 425] width 307 height 40
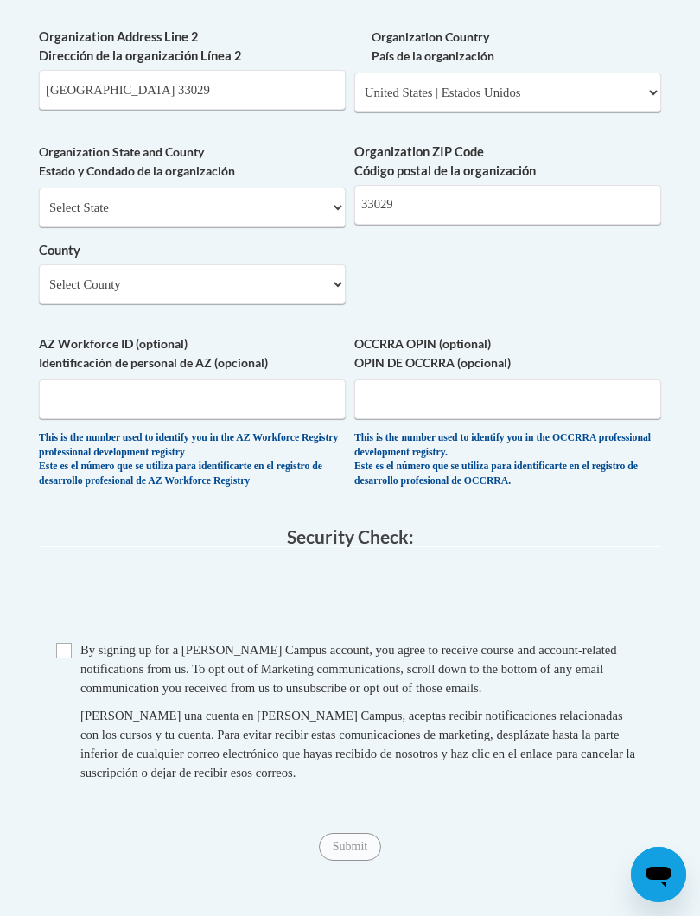
scroll to position [1579, 0]
click at [70, 642] on input "Checkbox" at bounding box center [64, 650] width 16 height 16
checkbox input "true"
click at [360, 818] on span "Submit" at bounding box center [350, 844] width 62 height 14
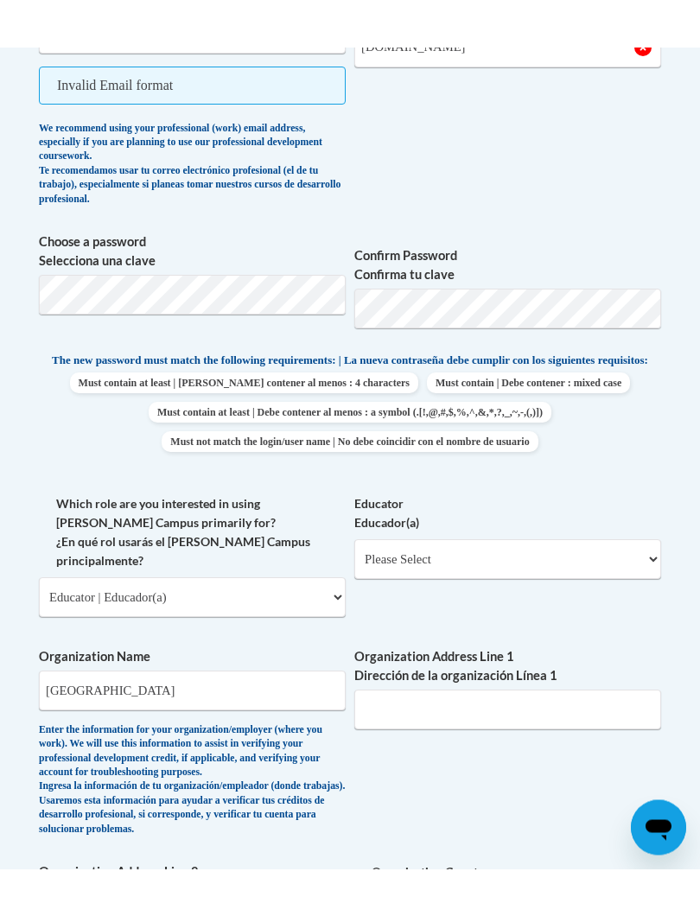
scroll to position [791, 0]
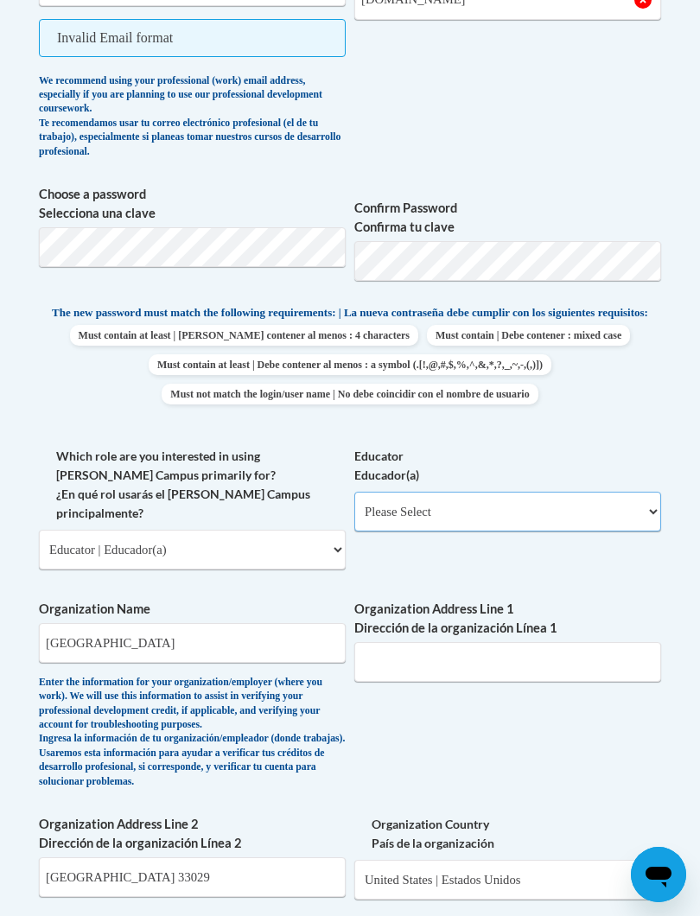
click at [650, 505] on select "Please Select Early Learning/Daycare Teacher/Family Home Care Provider | Maestr…" at bounding box center [507, 512] width 307 height 40
click at [650, 507] on select "Please Select Early Learning/Daycare Teacher/Family Home Care Provider | Maestr…" at bounding box center [507, 512] width 307 height 40
select select "11a86997-7122-4e2e-80c7-11975180ece4"
select select "null"
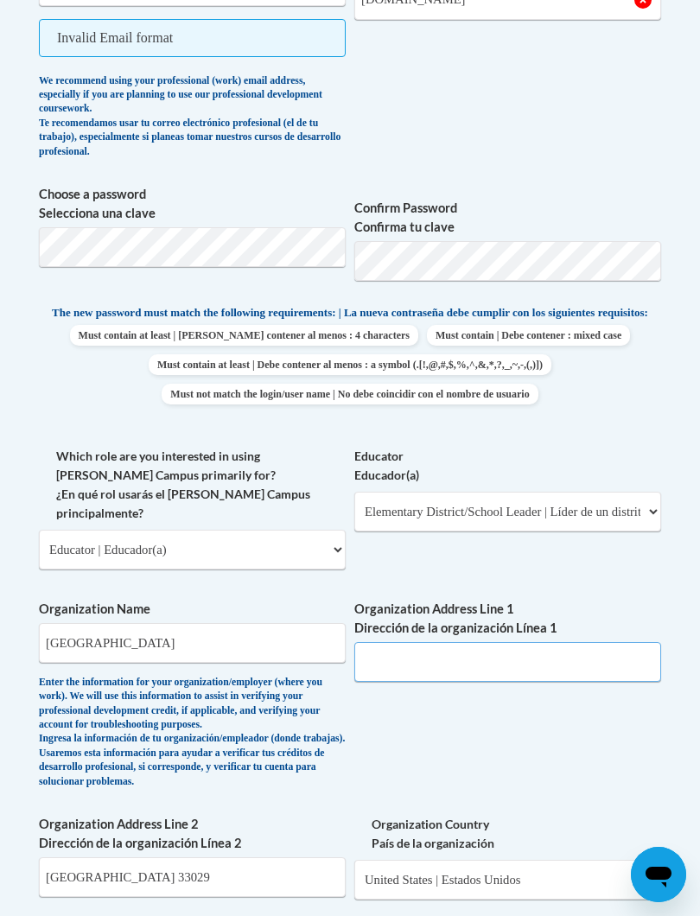
click at [394, 642] on input "Organization Address Line 1 Dirección de la organización Línea 1" at bounding box center [507, 662] width 307 height 40
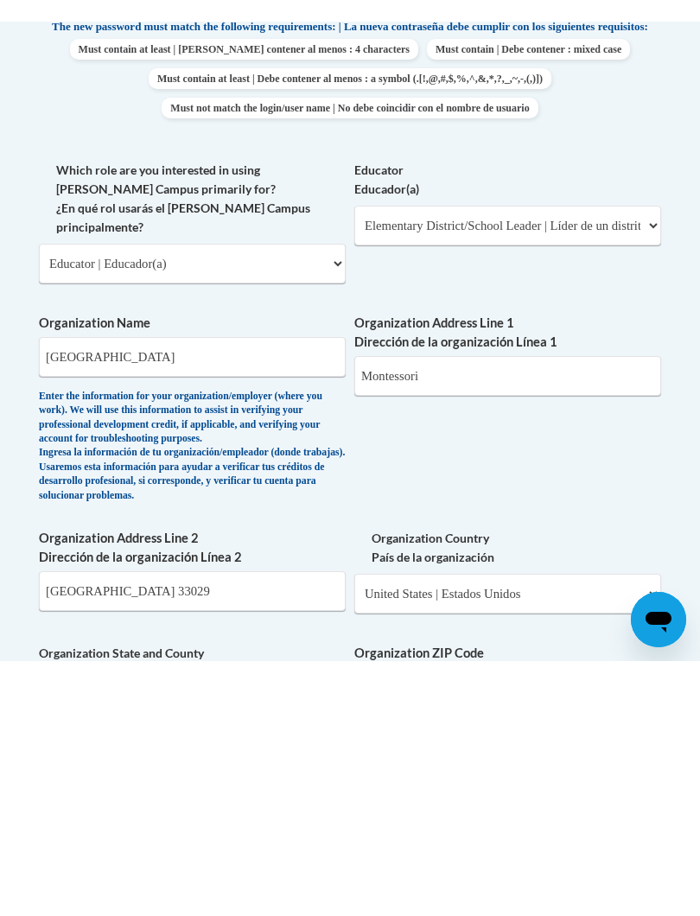
scroll to position [1099, 41]
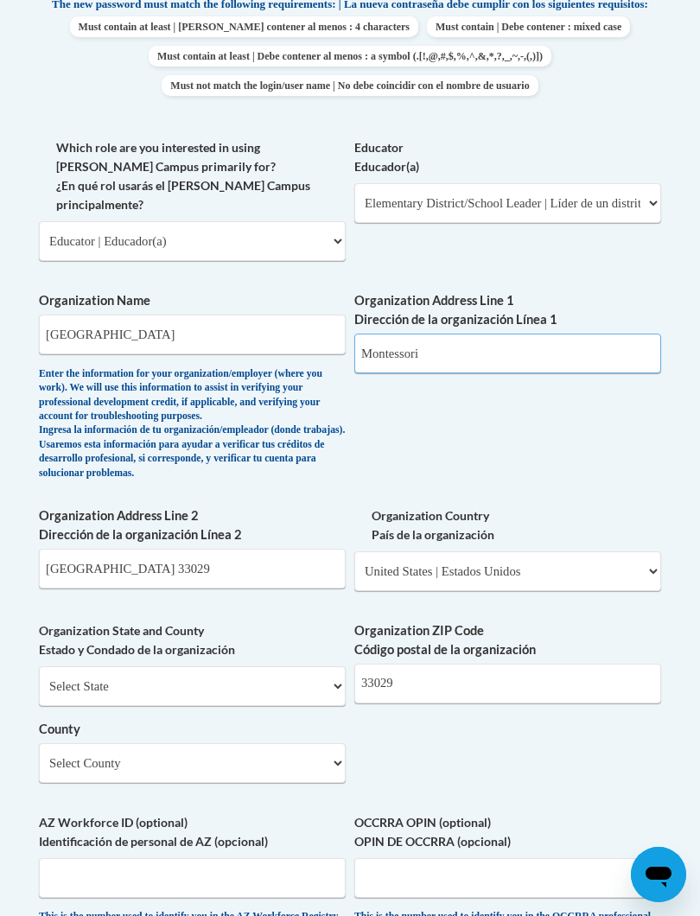
click at [426, 334] on input "Montessori" at bounding box center [507, 354] width 307 height 40
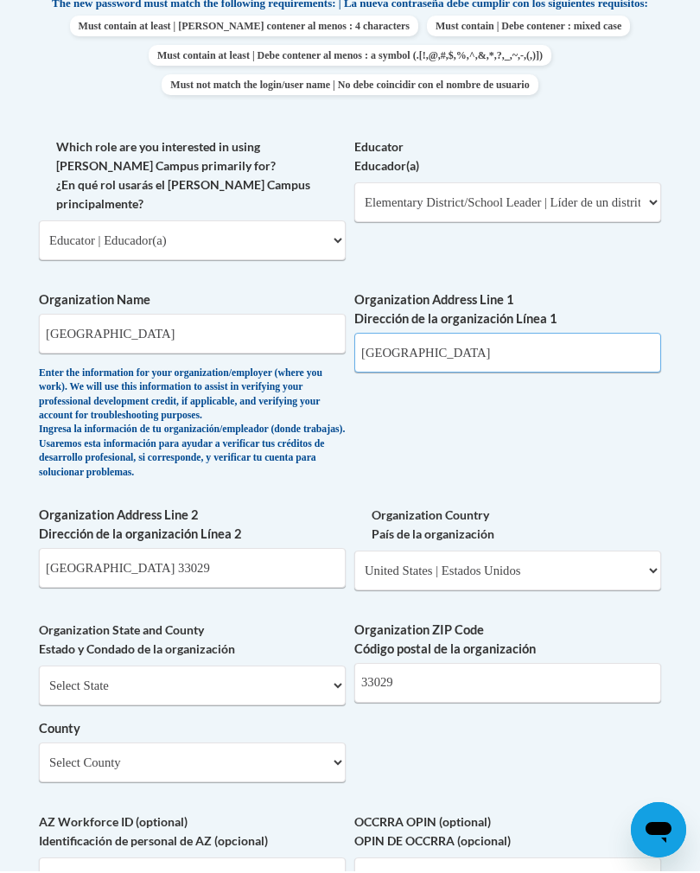
scroll to position [1098, 0]
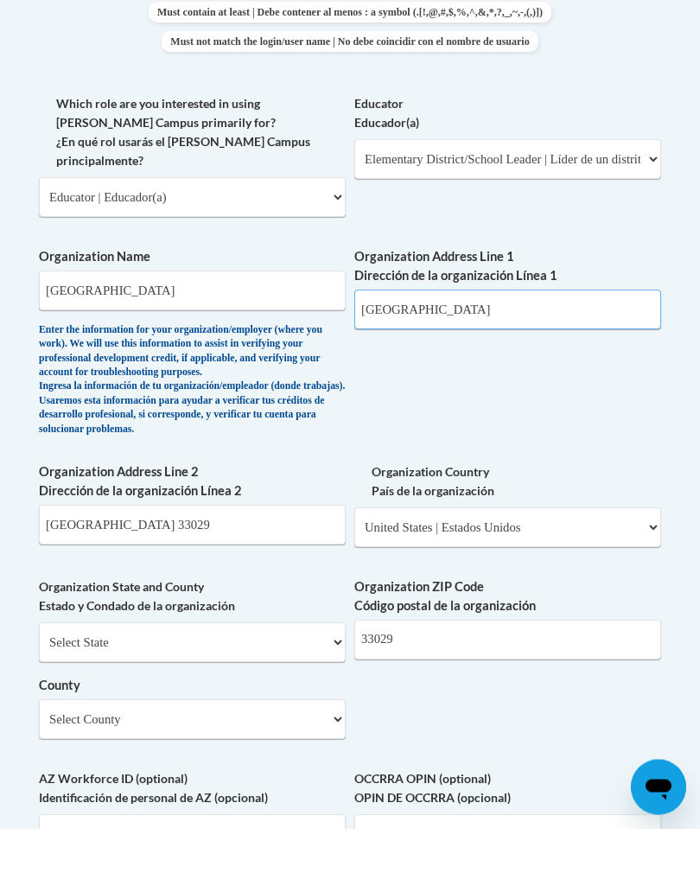
type input "Montessori Academy"
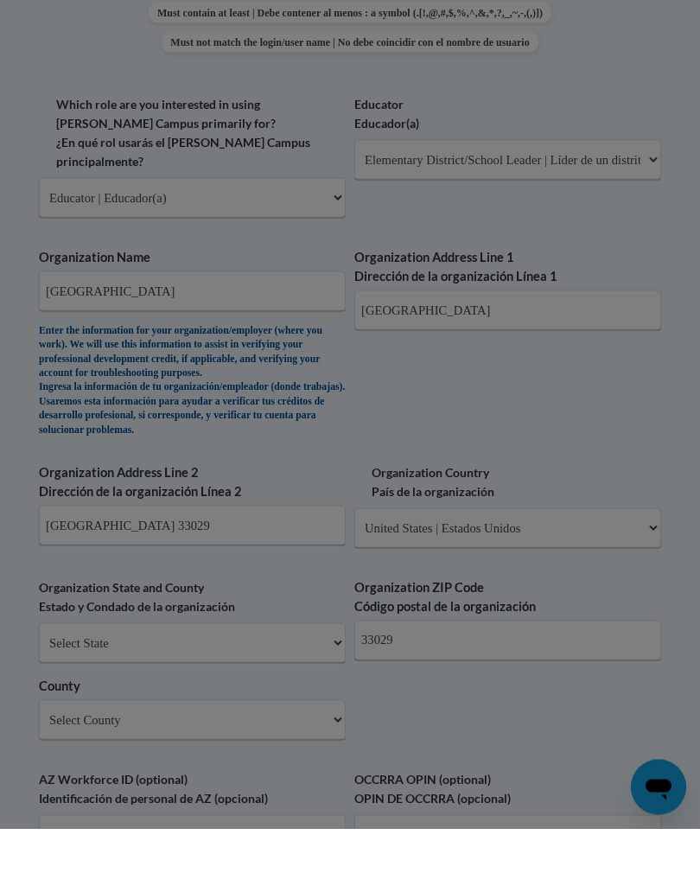
scroll to position [454, 0]
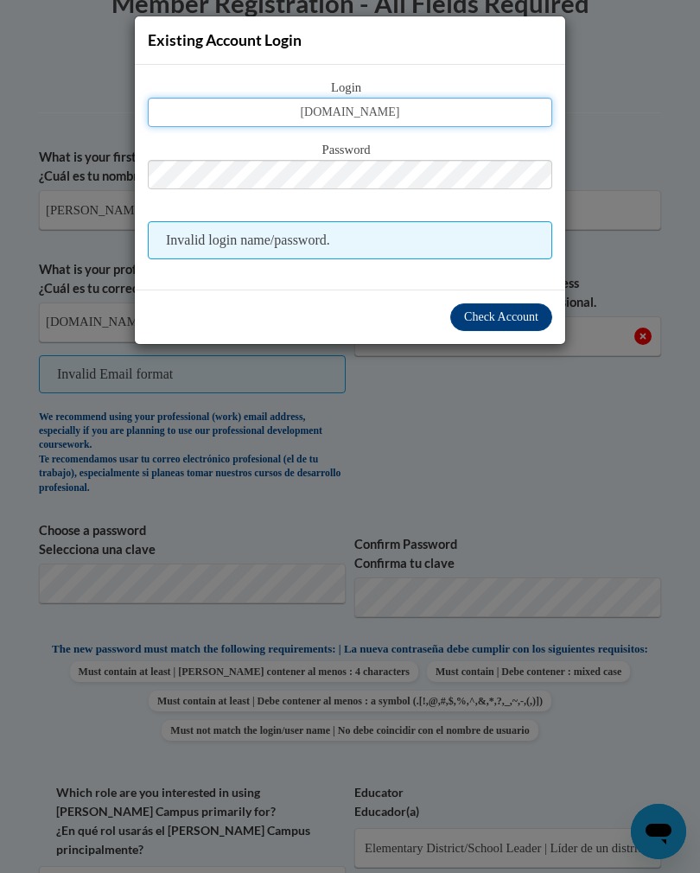
type input "yaquelinmabschool.com"
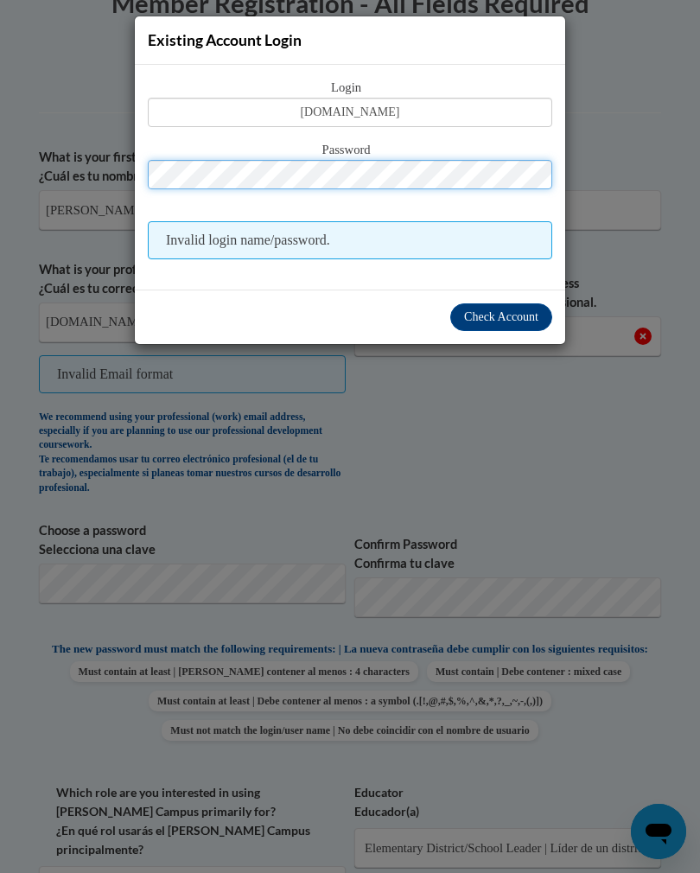
click at [422, 41] on button "Log in" at bounding box center [423, 43] width 64 height 28
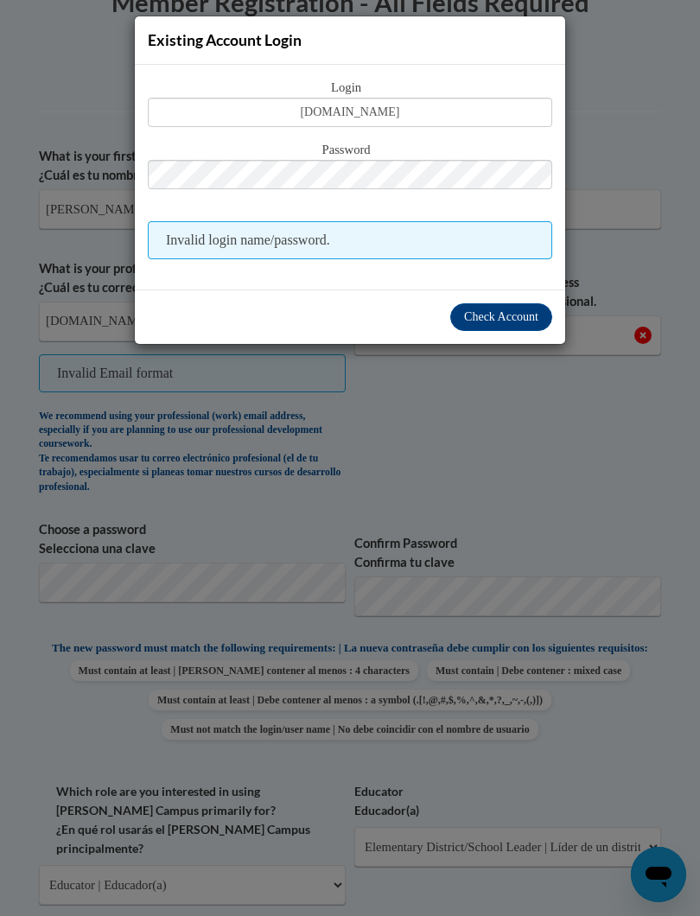
scroll to position [455, 0]
click at [191, 325] on div "Check Account" at bounding box center [350, 316] width 430 height 54
click at [205, 309] on div "Check Account" at bounding box center [350, 316] width 430 height 54
click at [507, 318] on span "Check Account" at bounding box center [501, 316] width 74 height 13
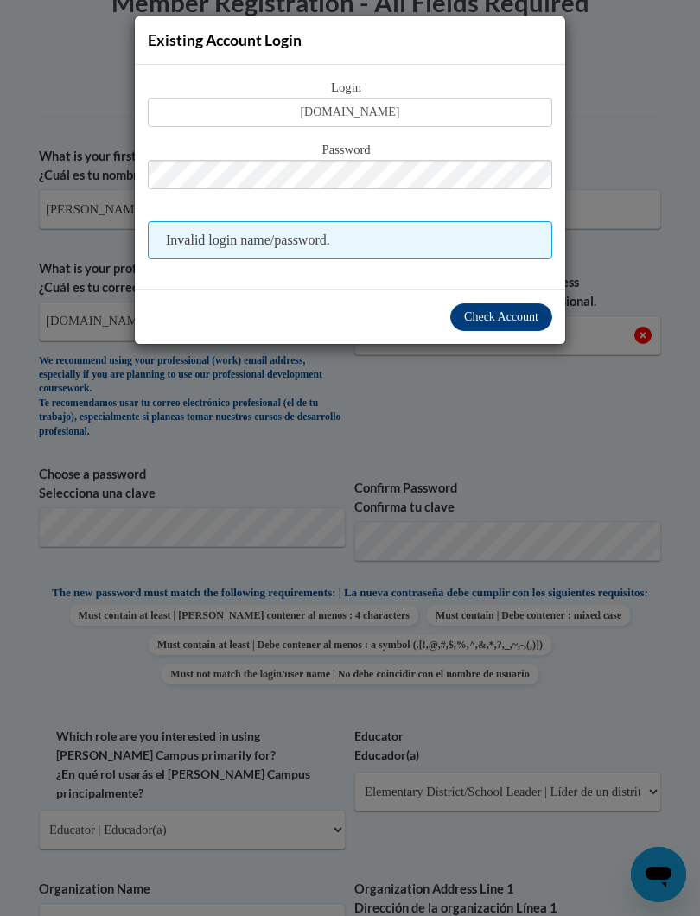
click at [505, 318] on span "Check Account" at bounding box center [501, 316] width 74 height 13
click at [582, 453] on div "Existing Account Login Login yaquelinmabschool.com Password Invalid login name/…" at bounding box center [350, 458] width 700 height 916
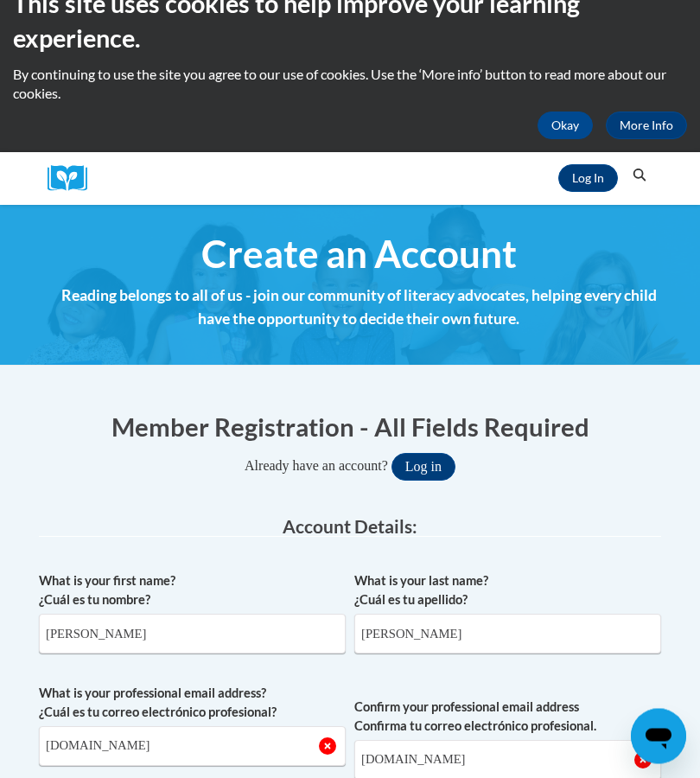
scroll to position [0, 0]
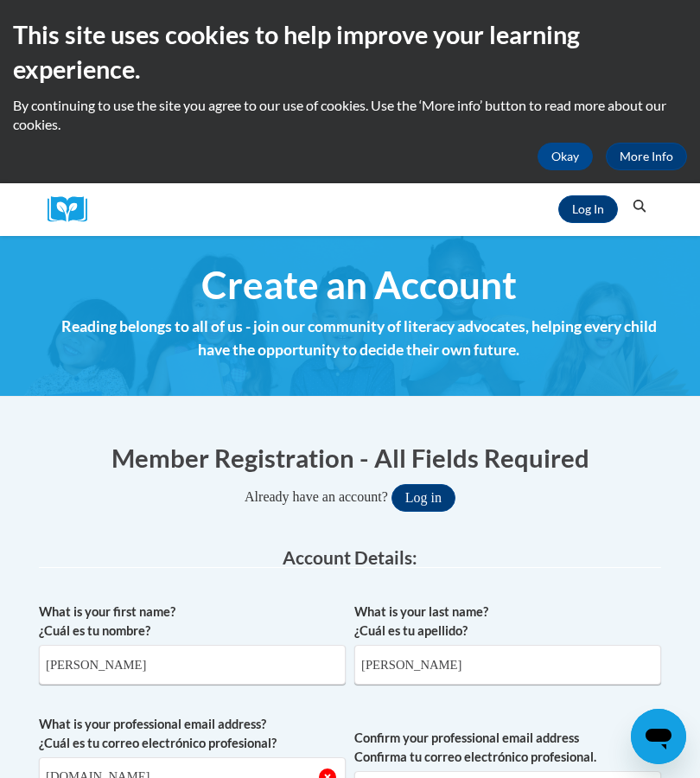
click at [591, 216] on link "Log In" at bounding box center [588, 209] width 60 height 28
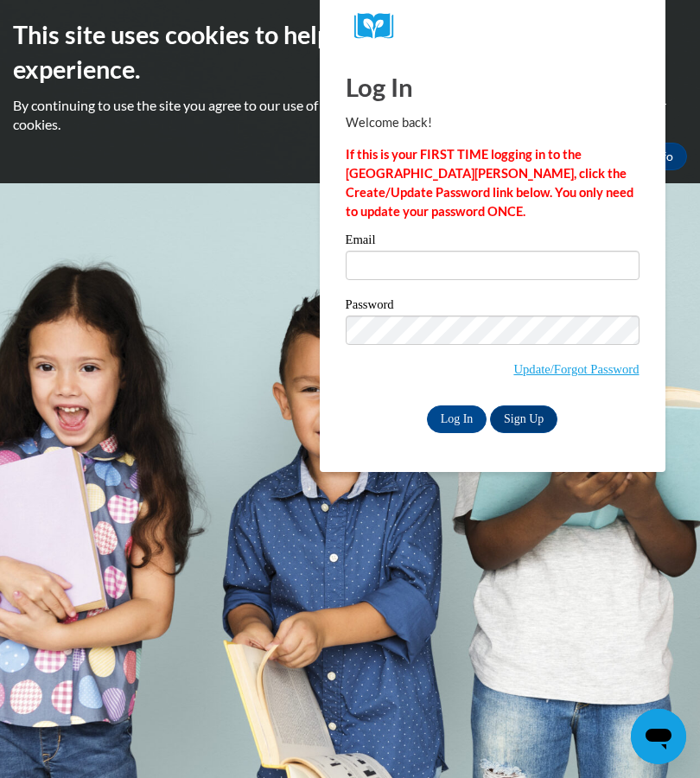
click at [528, 417] on link "Sign Up" at bounding box center [523, 419] width 67 height 28
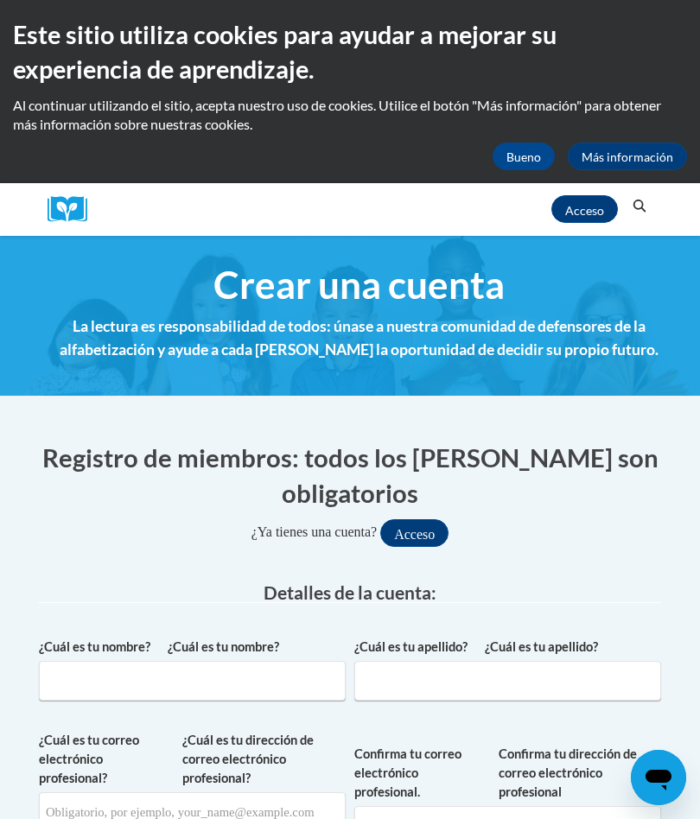
click at [590, 213] on font "Acceso" at bounding box center [584, 210] width 39 height 15
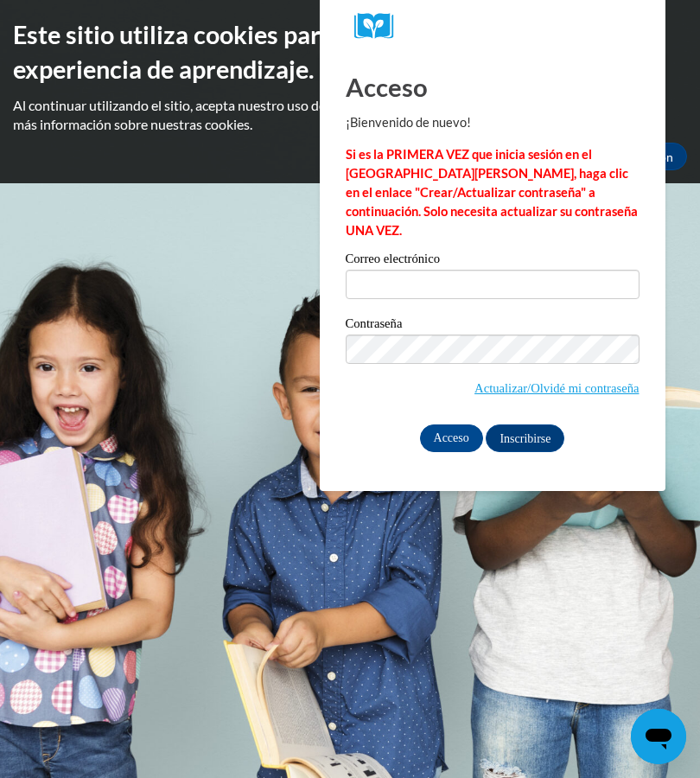
click at [466, 424] on input "Acceso" at bounding box center [451, 438] width 63 height 28
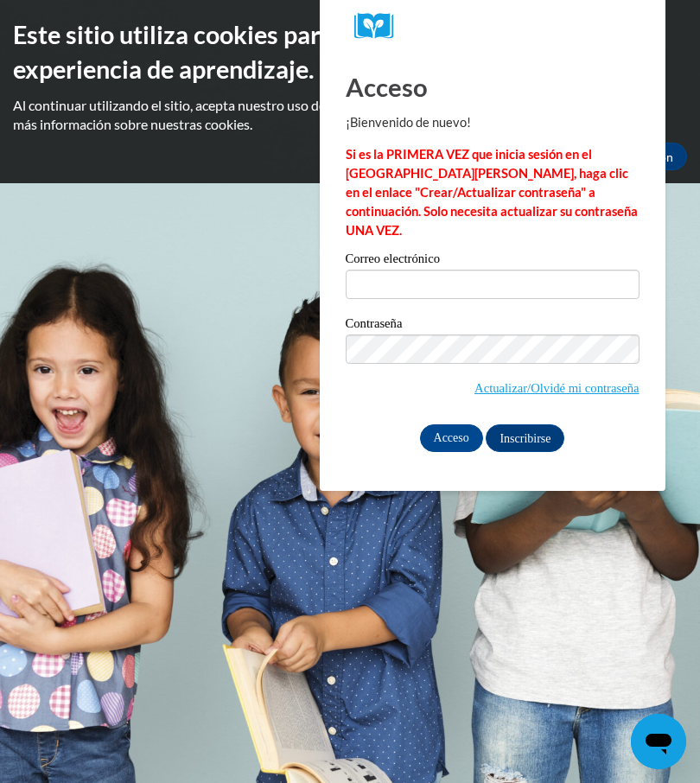
click at [613, 381] on font "Actualizar/Olvidé mi contraseña" at bounding box center [556, 388] width 164 height 14
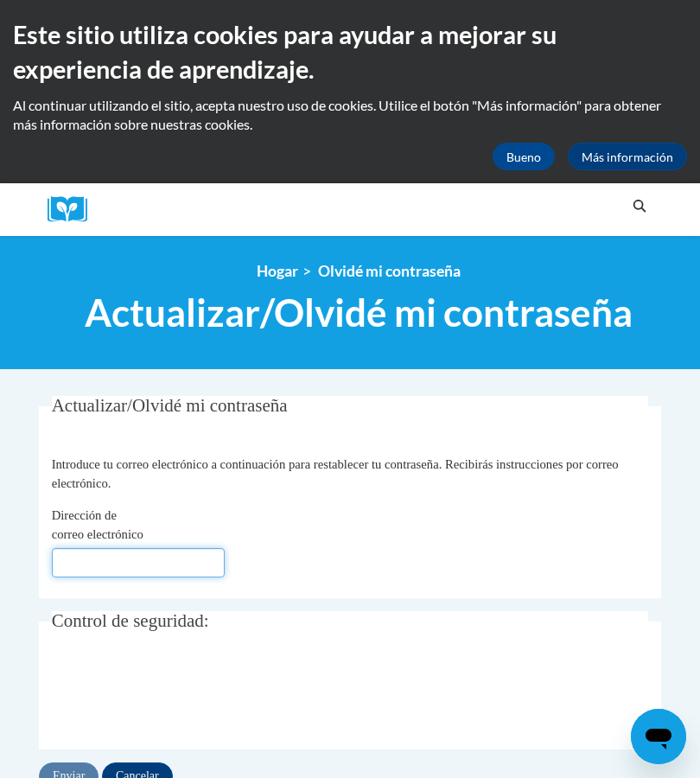
click at [93, 562] on input "Dirección de correo electrónico" at bounding box center [138, 562] width 173 height 29
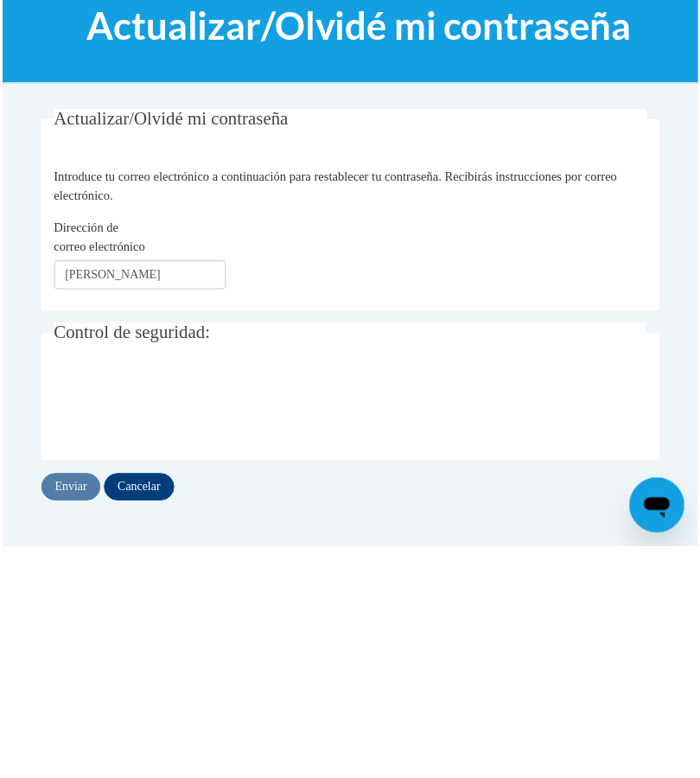
scroll to position [287, 0]
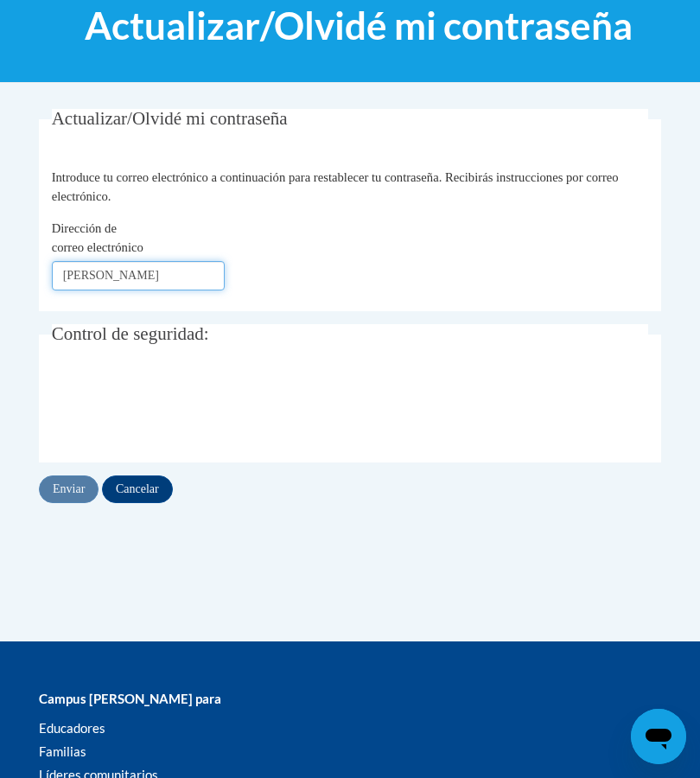
type input "[EMAIL_ADDRESS][DOMAIN_NAME]"
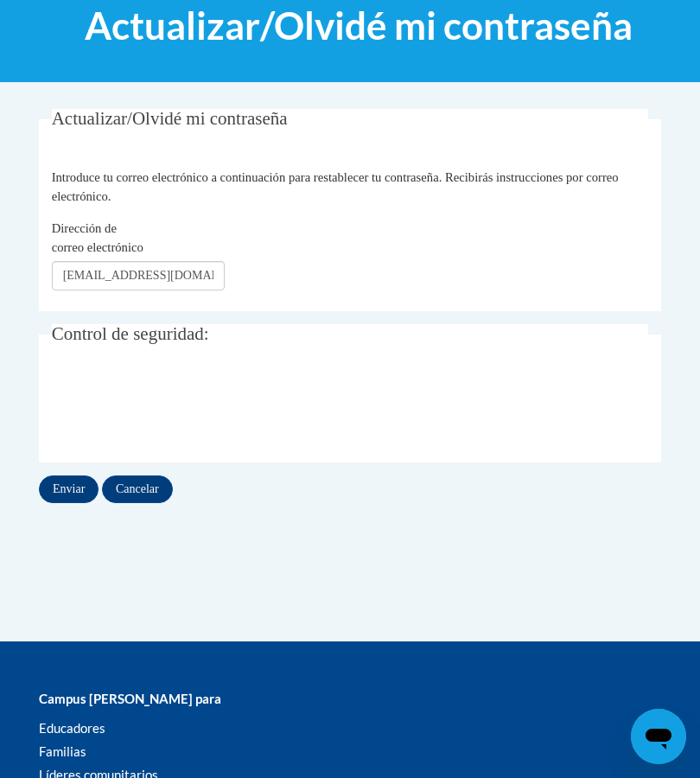
click at [70, 486] on input "Enviar" at bounding box center [69, 489] width 60 height 28
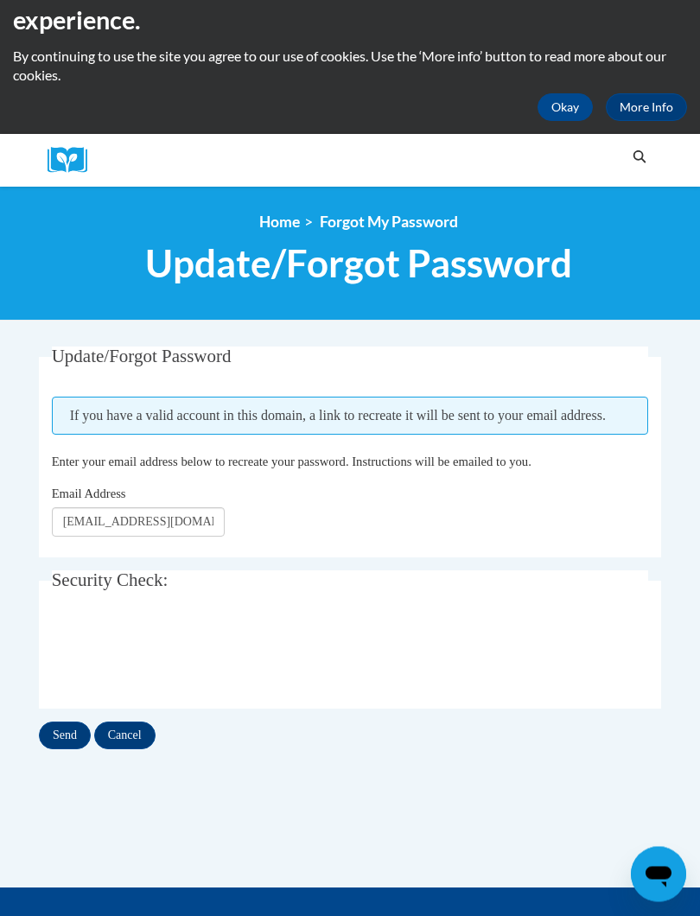
scroll to position [49, 0]
click at [68, 746] on input "Send" at bounding box center [65, 735] width 52 height 28
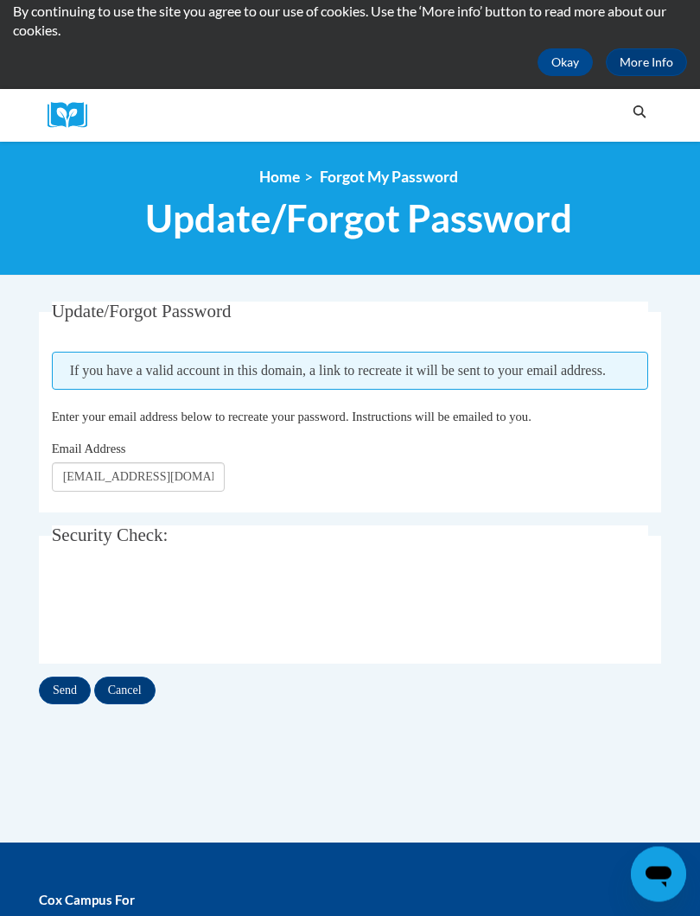
scroll to position [94, 0]
click at [67, 694] on input "Send" at bounding box center [65, 691] width 52 height 28
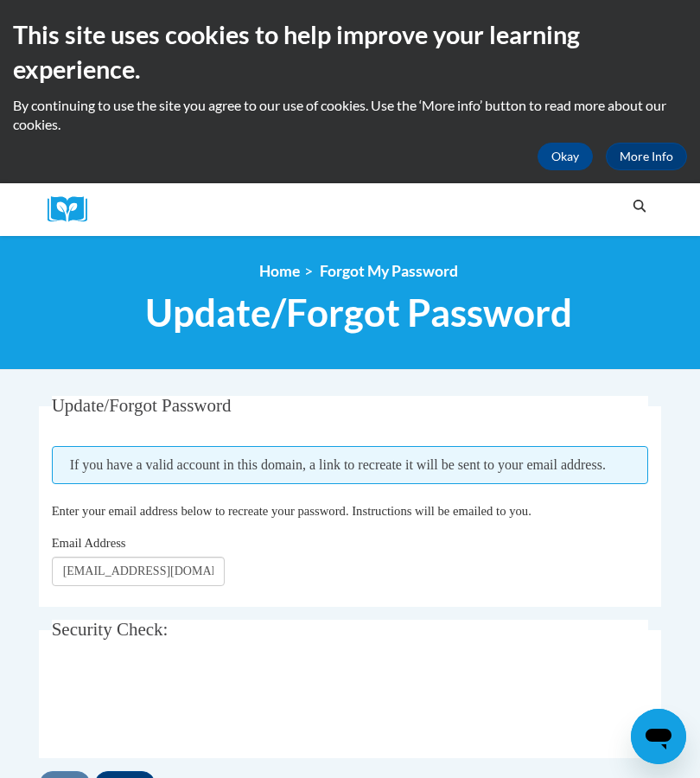
click at [575, 149] on button "Okay" at bounding box center [564, 157] width 55 height 28
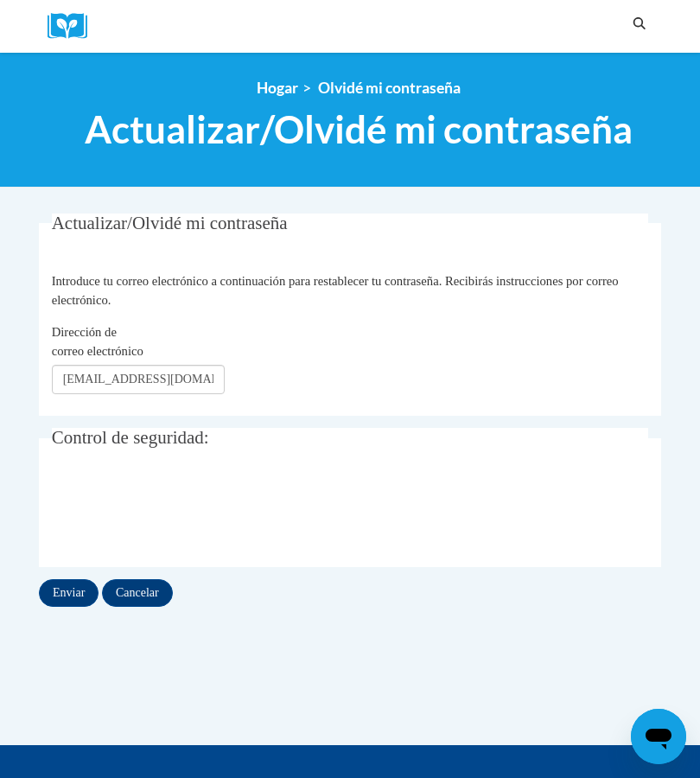
click at [73, 595] on input "Enviar" at bounding box center [69, 593] width 60 height 28
